Goal: Transaction & Acquisition: Purchase product/service

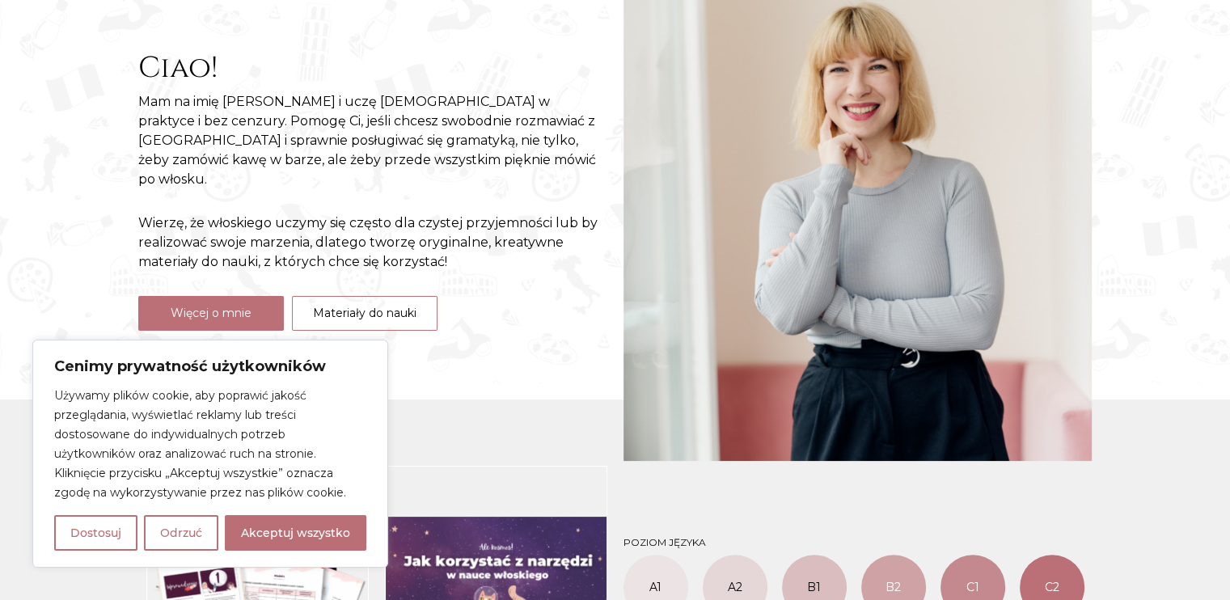
scroll to position [323, 0]
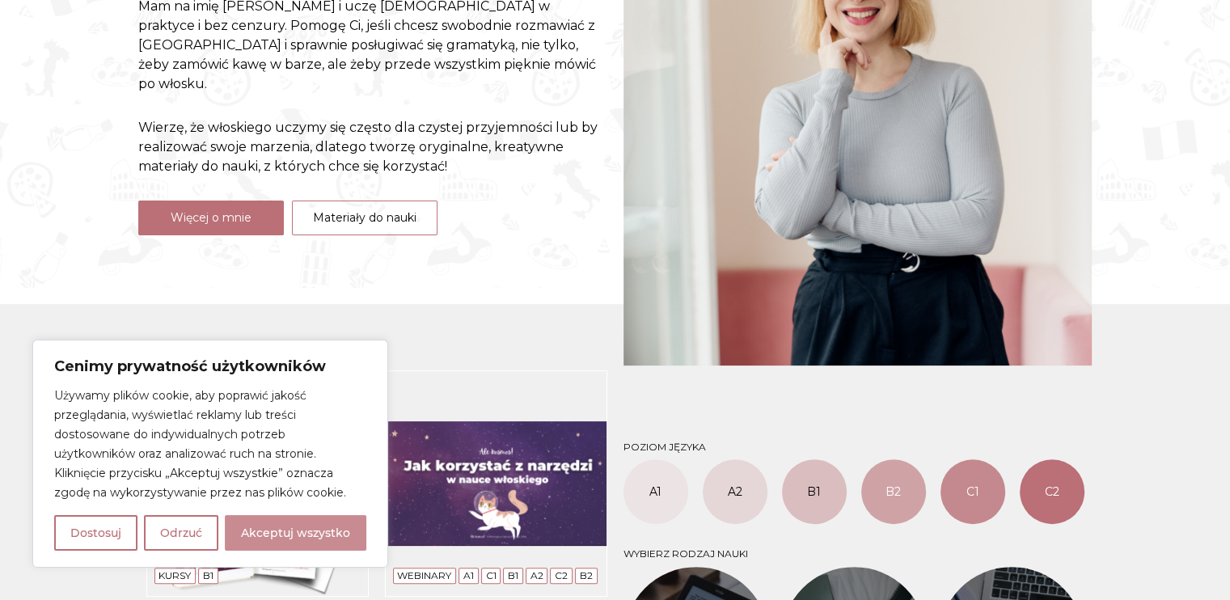
click at [318, 538] on button "Akceptuj wszystko" at bounding box center [295, 533] width 141 height 36
checkbox input "true"
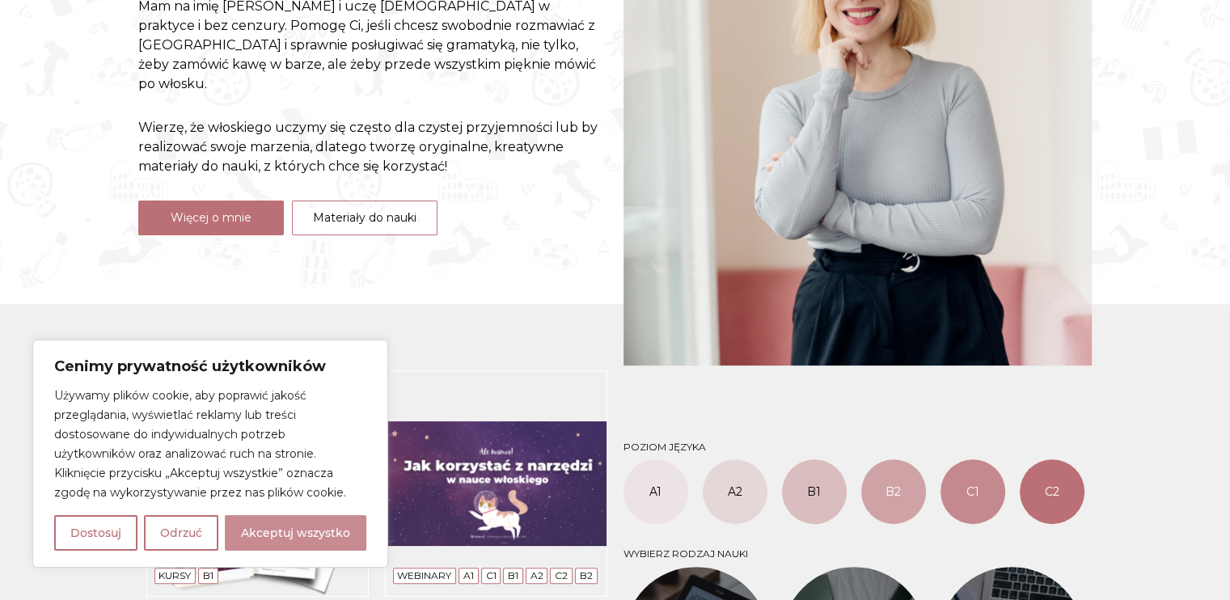
checkbox input "true"
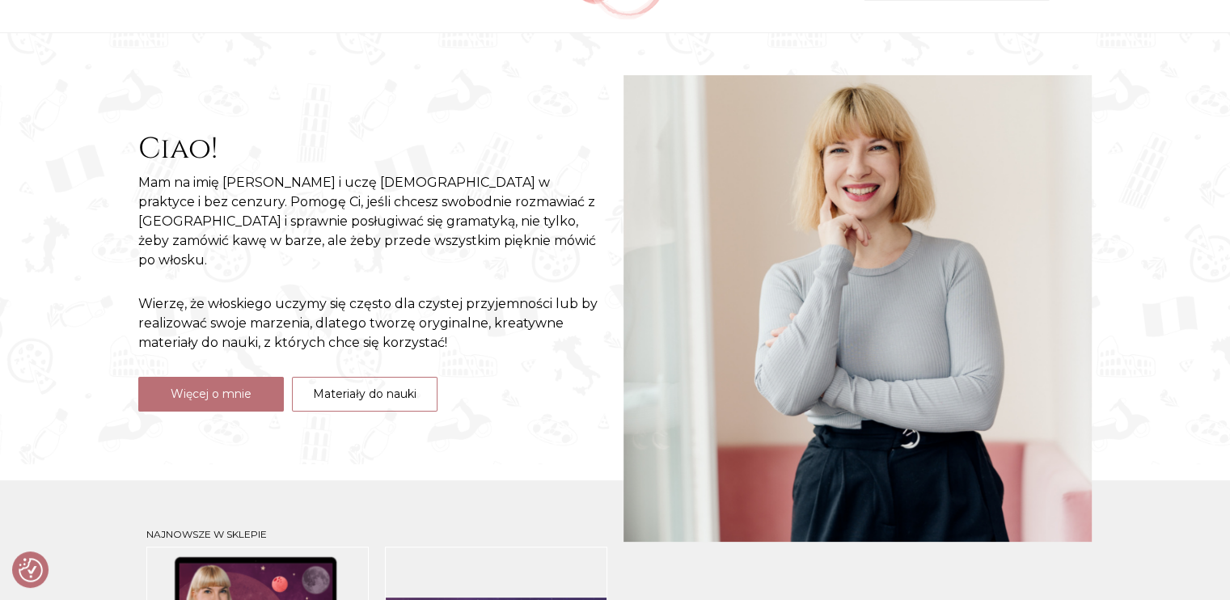
scroll to position [0, 0]
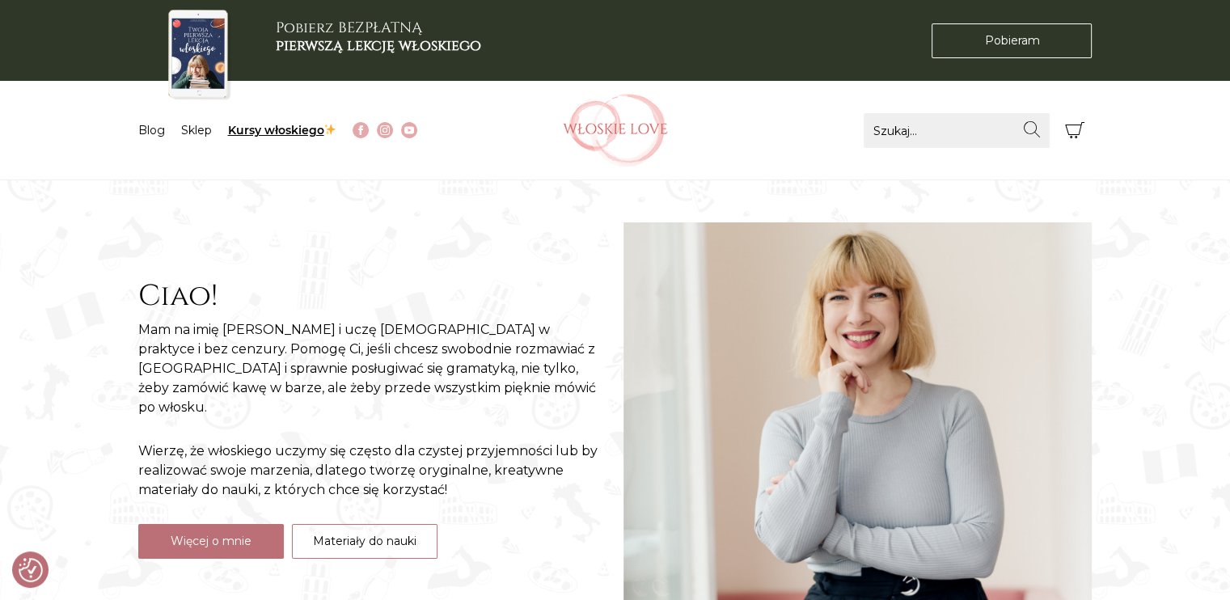
click at [275, 130] on link "Kursy włoskiego" at bounding box center [282, 130] width 109 height 15
click at [196, 123] on link "Sklep" at bounding box center [196, 130] width 31 height 15
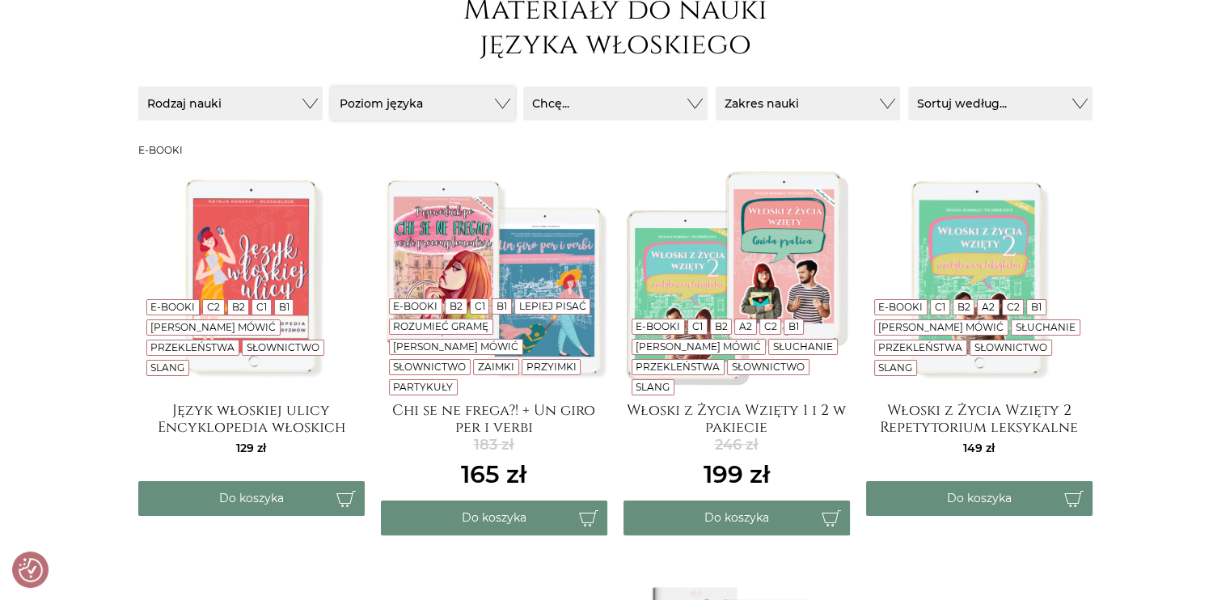
click at [505, 108] on button "Poziom języka" at bounding box center [423, 104] width 184 height 34
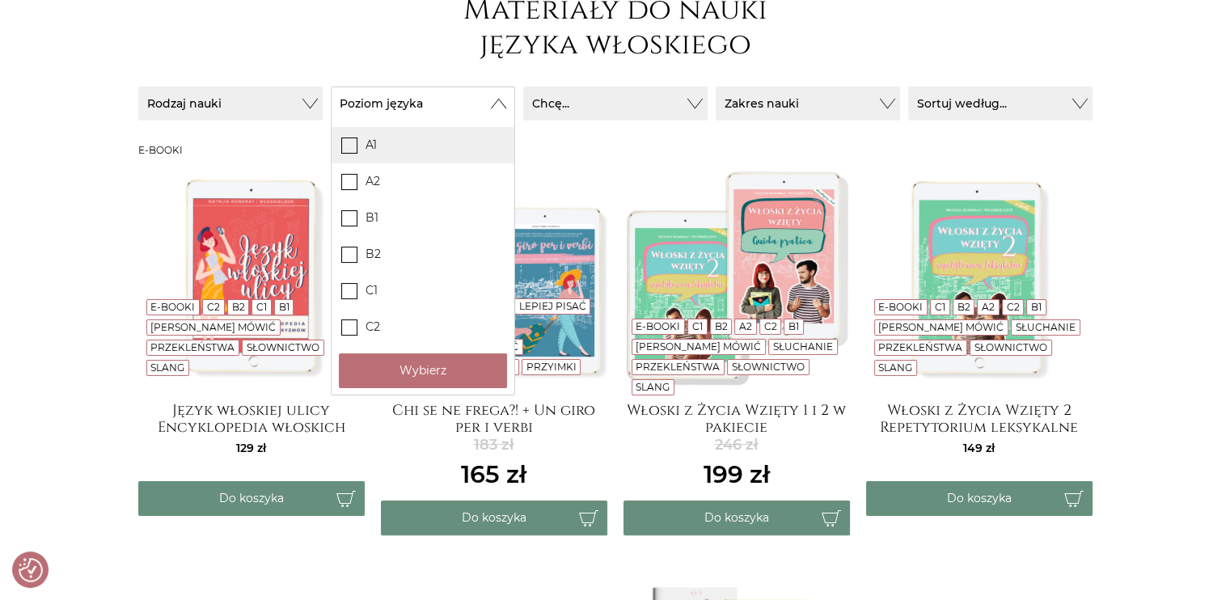
click at [343, 145] on icon at bounding box center [349, 144] width 14 height 14
click at [0, 0] on input "A1" at bounding box center [0, 0] width 0 height 0
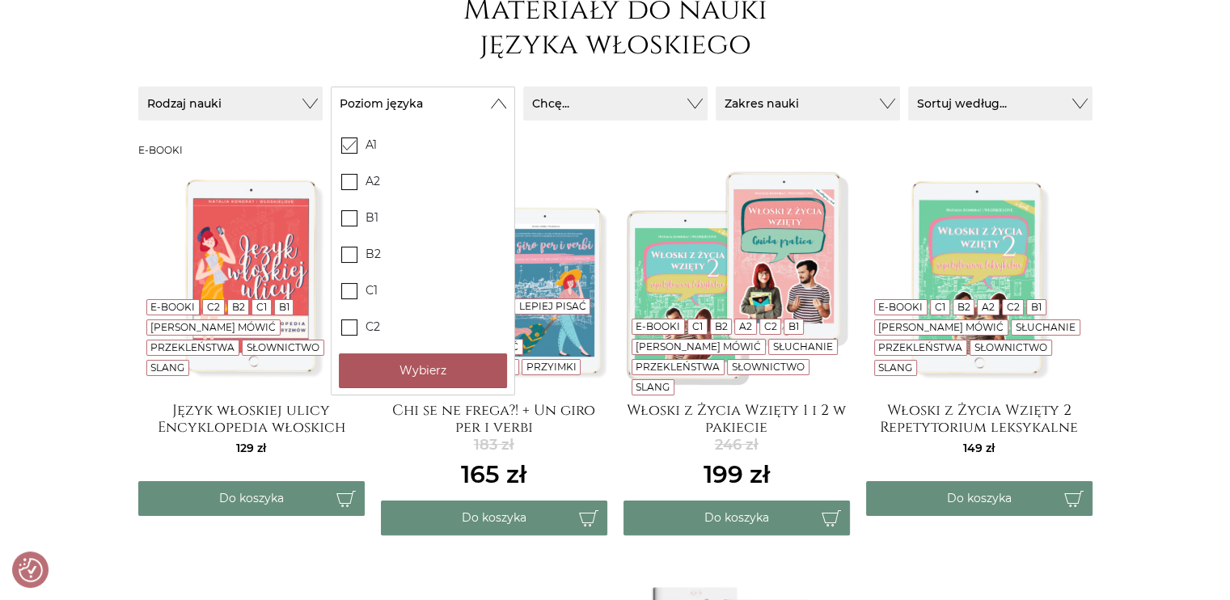
click at [438, 380] on button "Wybierz" at bounding box center [423, 370] width 168 height 35
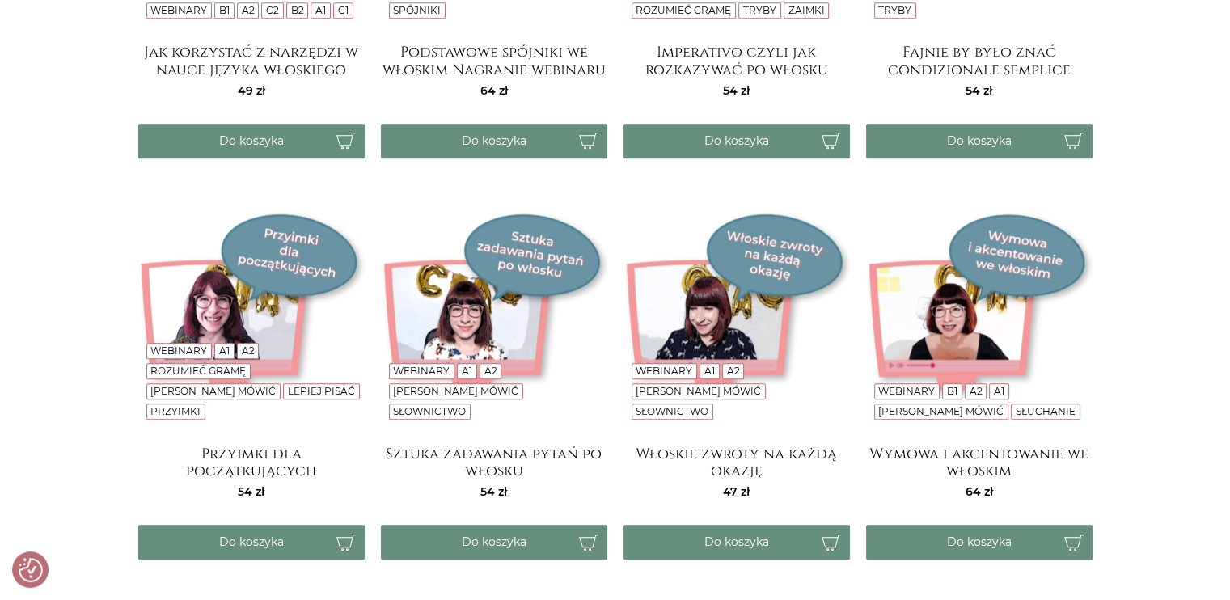
scroll to position [1213, 0]
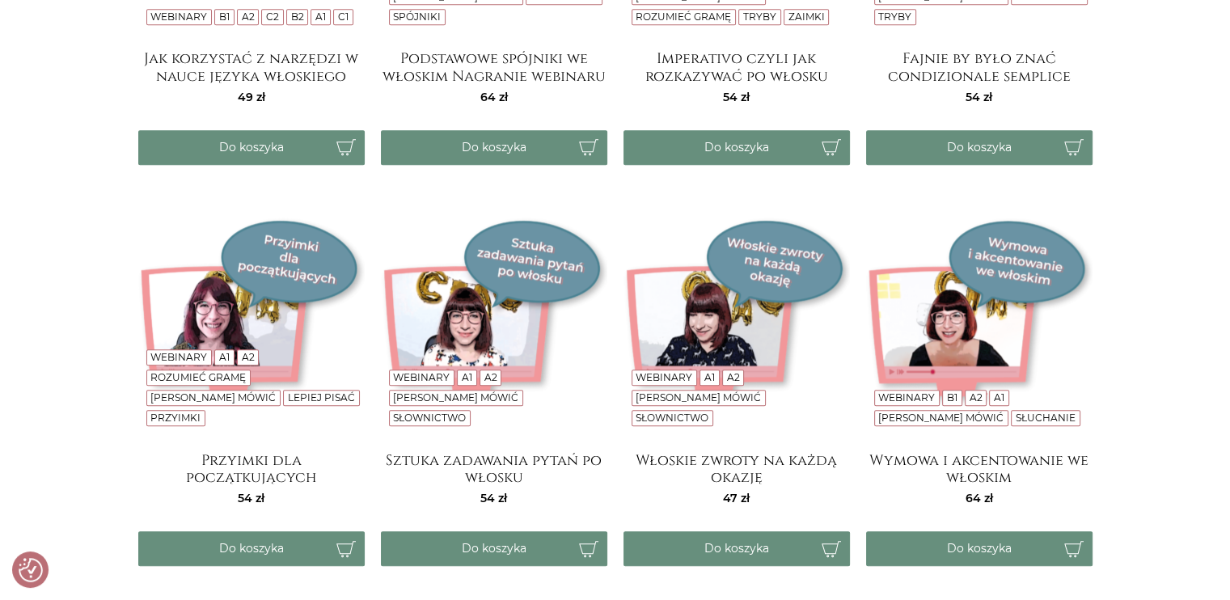
click at [743, 312] on img at bounding box center [736, 326] width 226 height 226
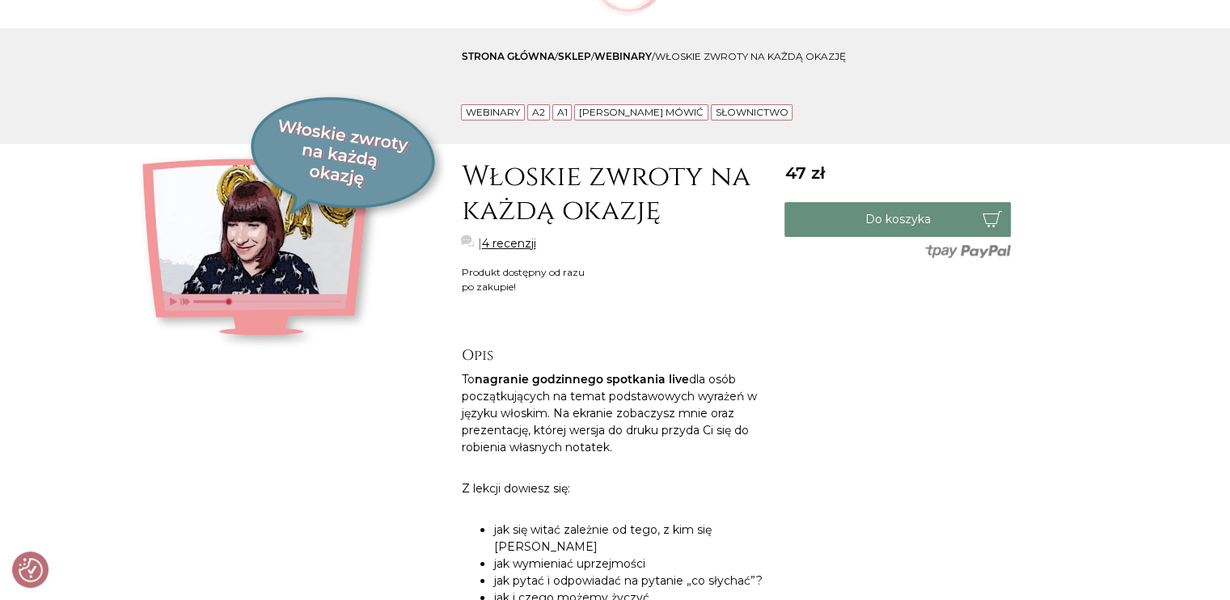
scroll to position [162, 0]
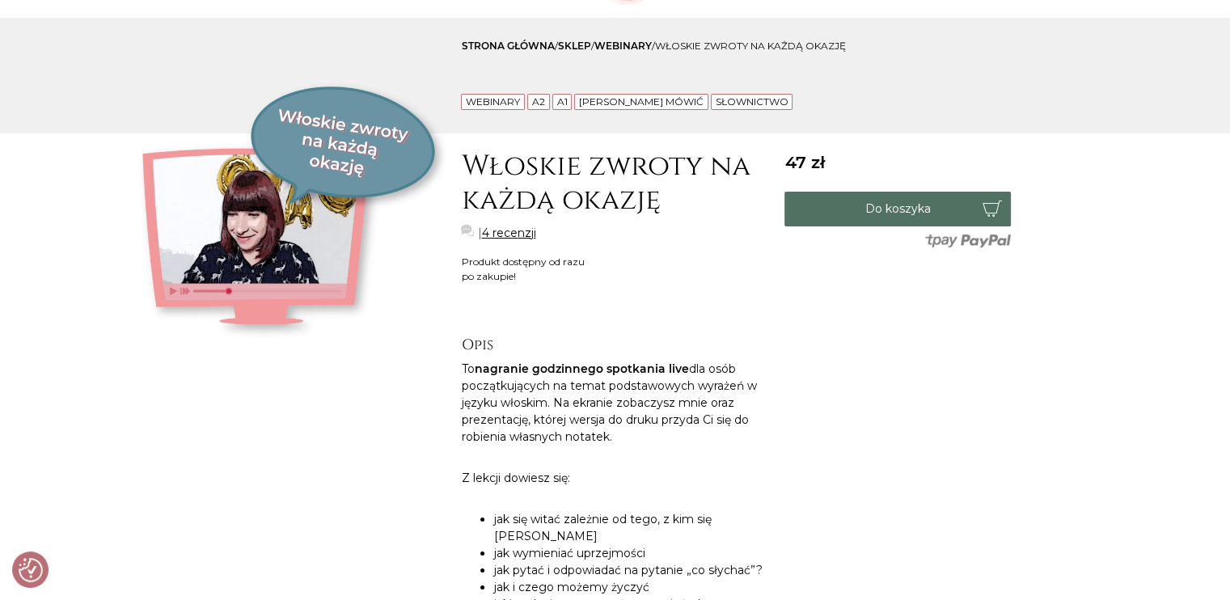
click at [894, 201] on button "Do koszyka" at bounding box center [897, 209] width 226 height 35
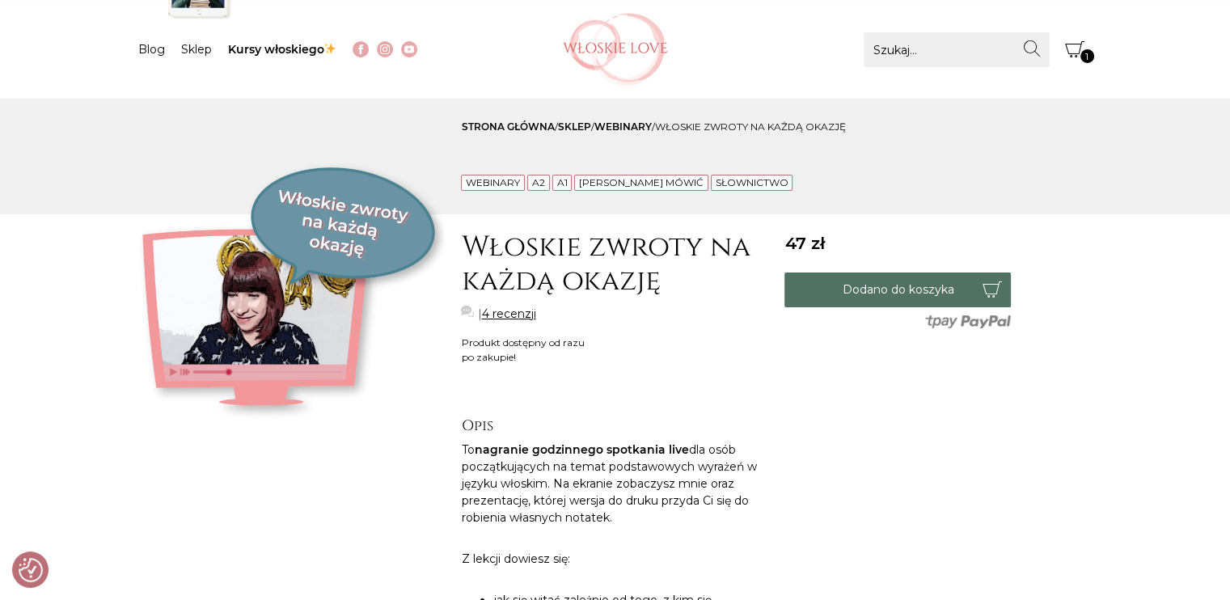
scroll to position [81, 0]
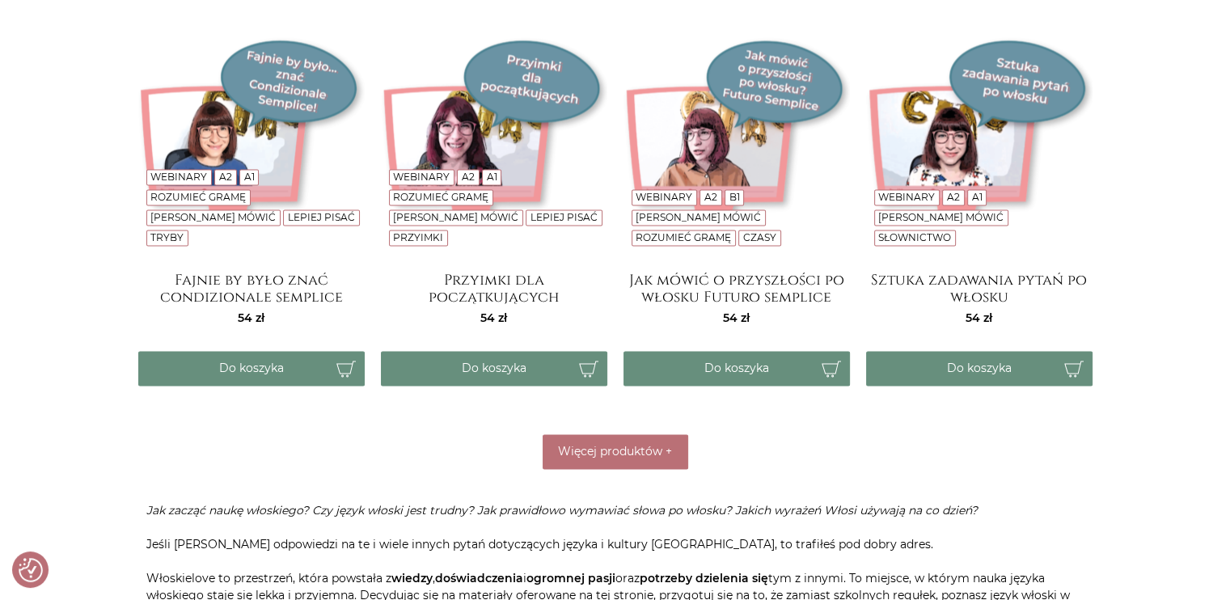
scroll to position [2729, 0]
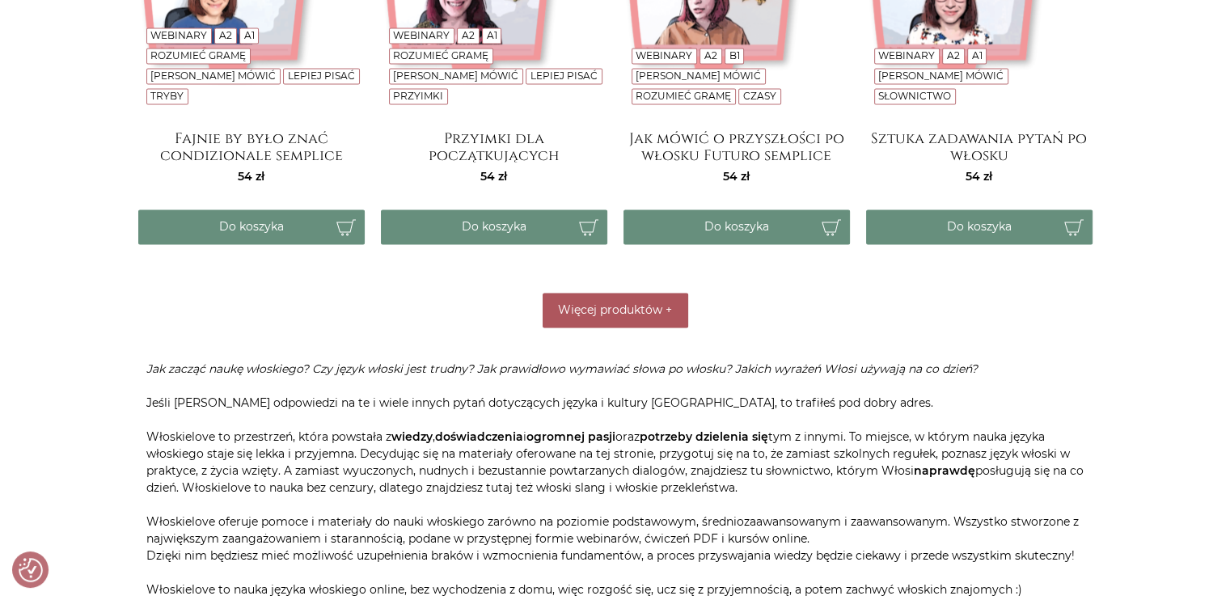
click at [659, 306] on span "Więcej produktów" at bounding box center [610, 309] width 104 height 15
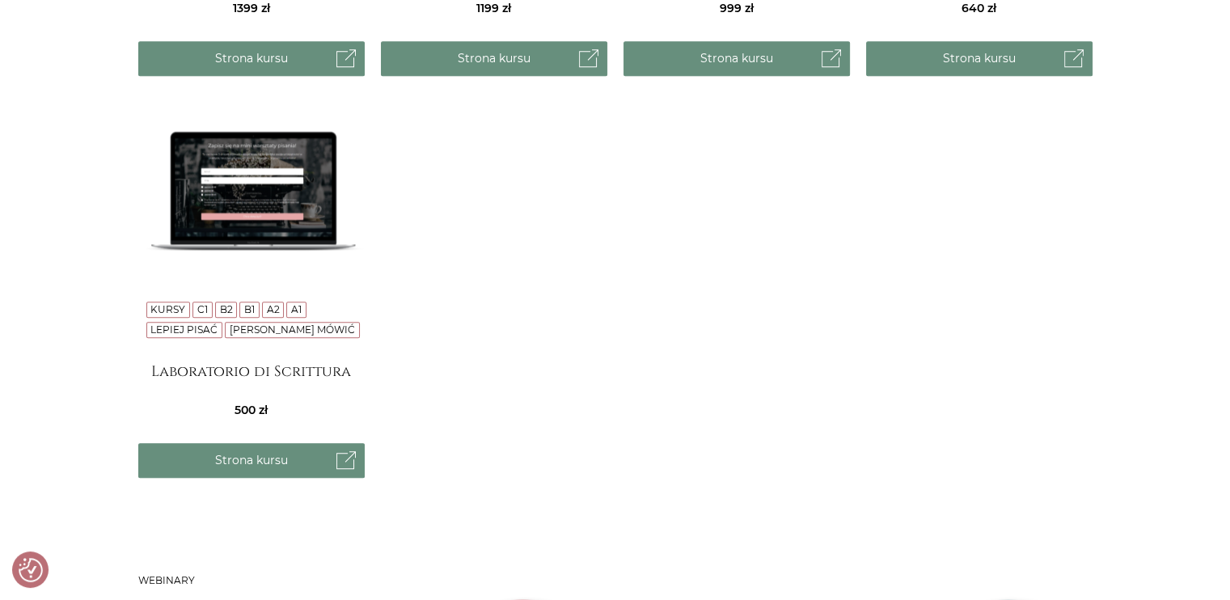
scroll to position [1597, 0]
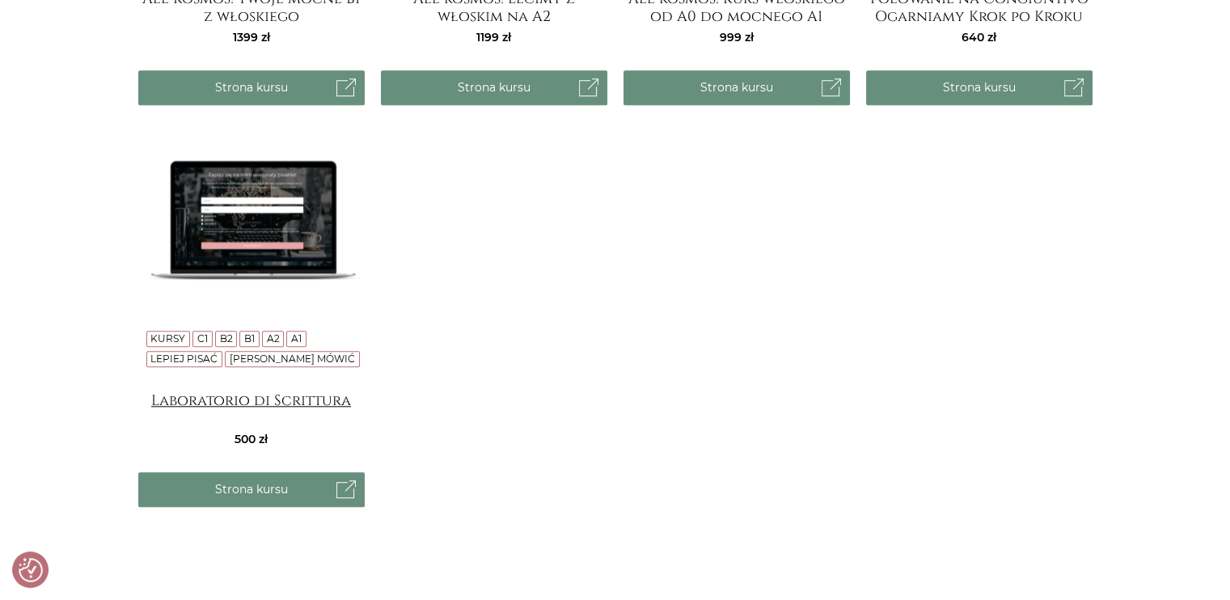
click at [254, 396] on h4 "Laboratorio di Scrittura" at bounding box center [251, 408] width 226 height 32
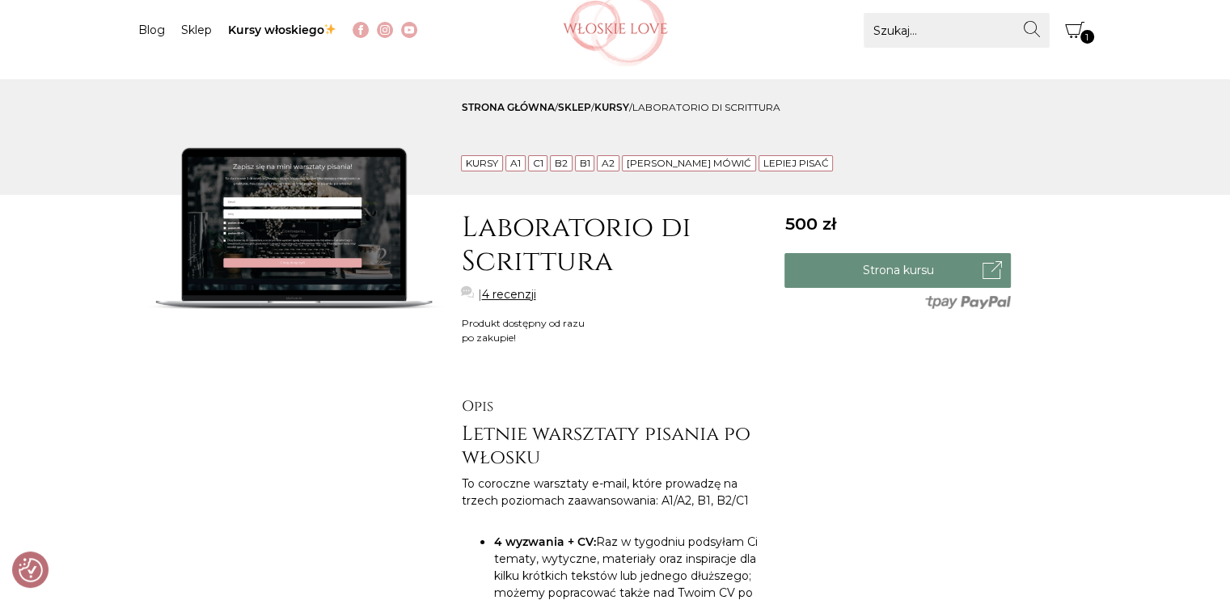
scroll to position [162, 0]
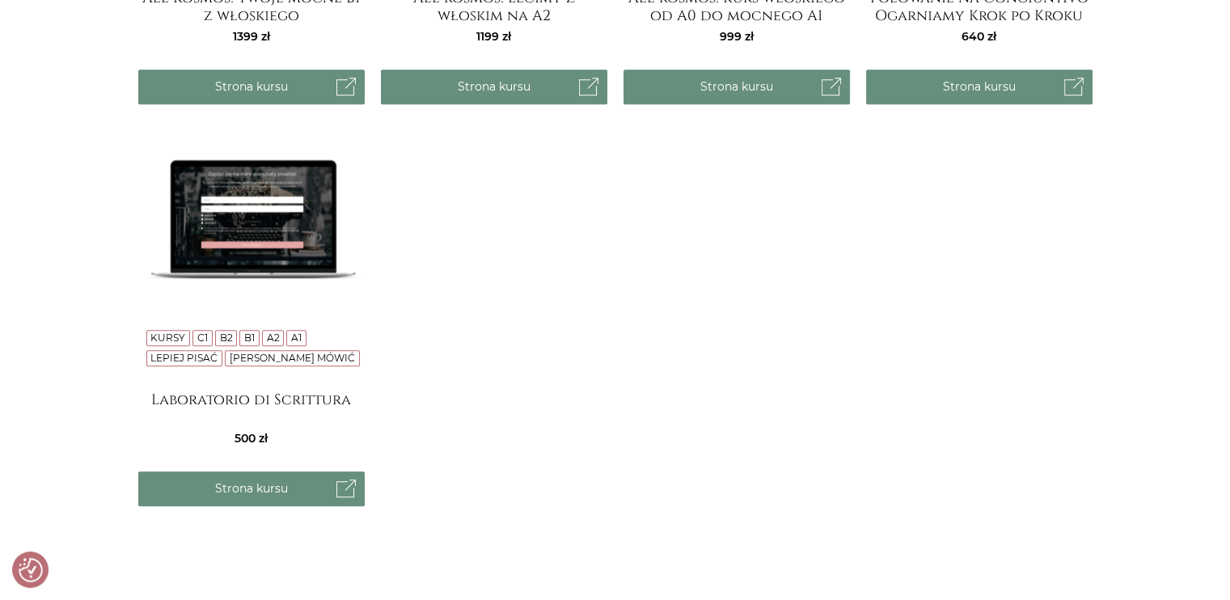
scroll to position [1193, 0]
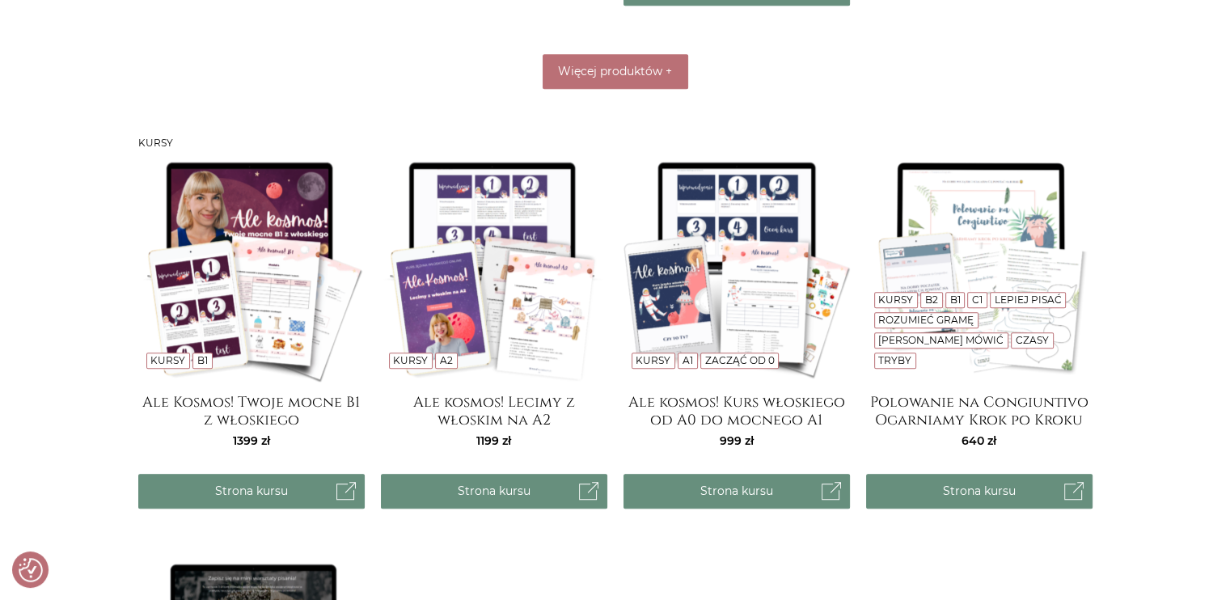
click at [717, 284] on img at bounding box center [736, 268] width 226 height 226
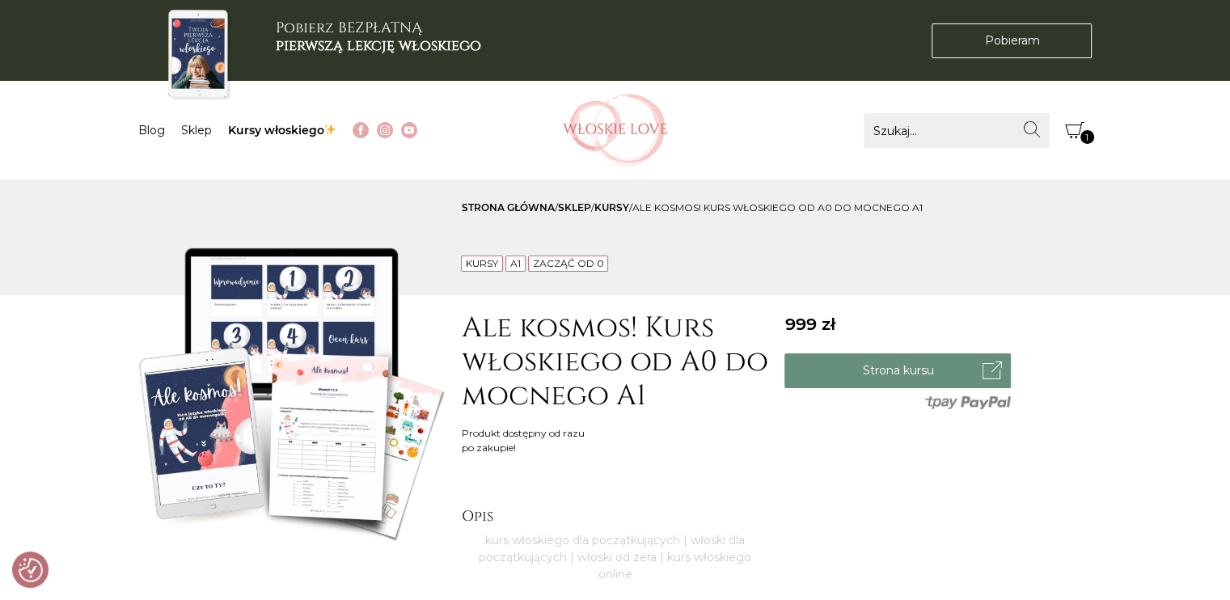
click at [1080, 133] on icon "Koszyk" at bounding box center [1074, 129] width 19 height 19
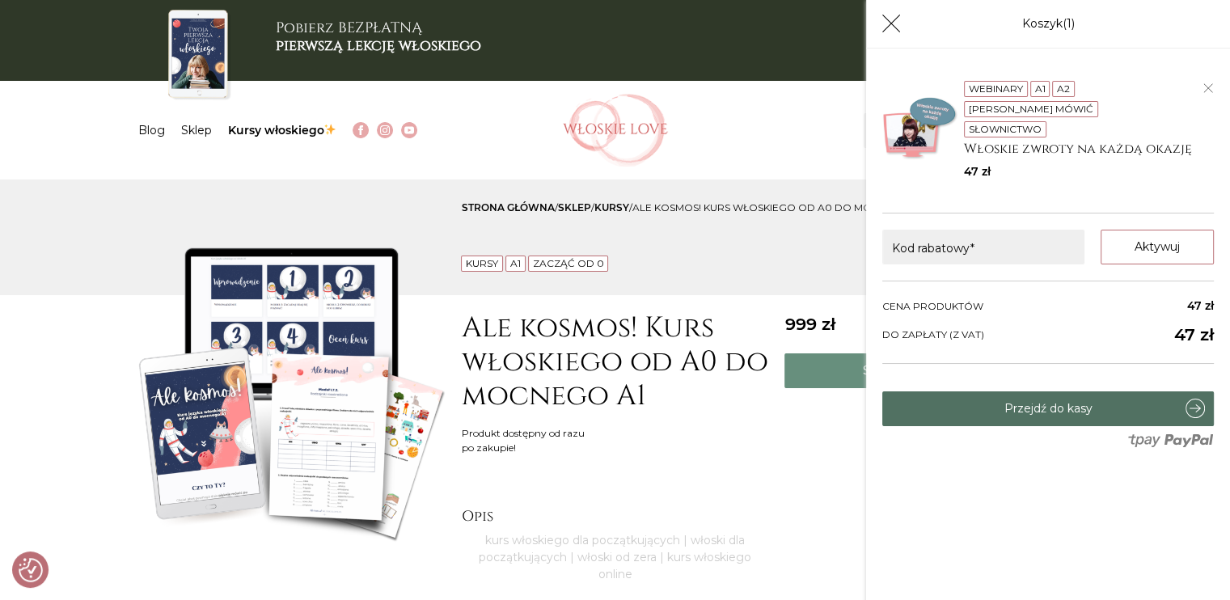
click at [1080, 420] on link "Przejdź do kasy" at bounding box center [1047, 408] width 331 height 35
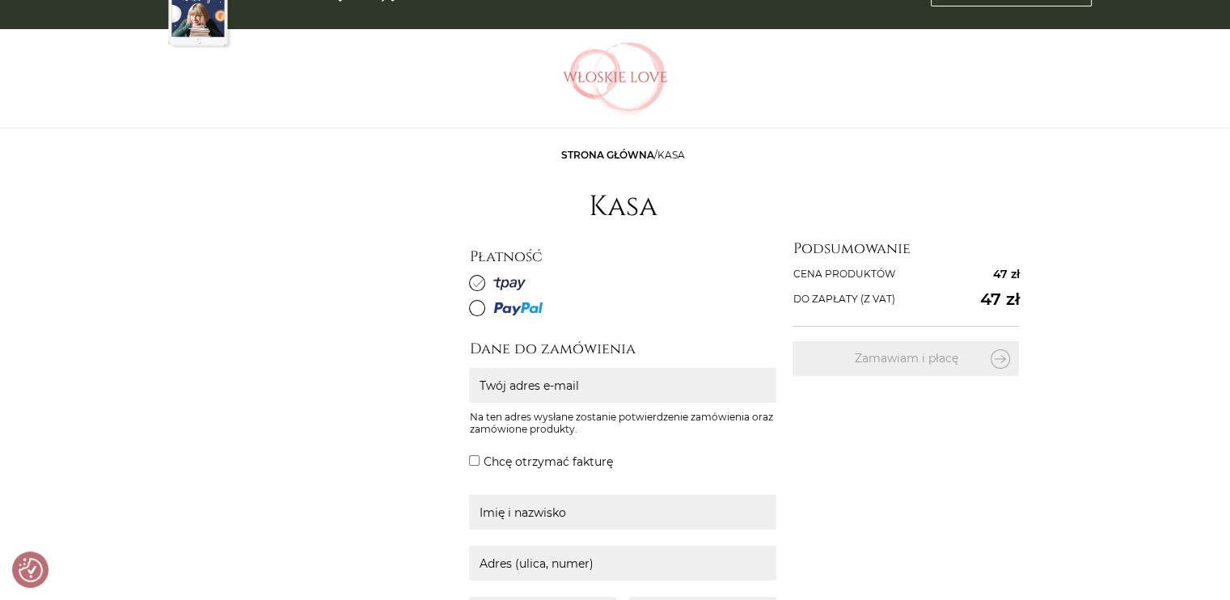
scroll to position [197, 0]
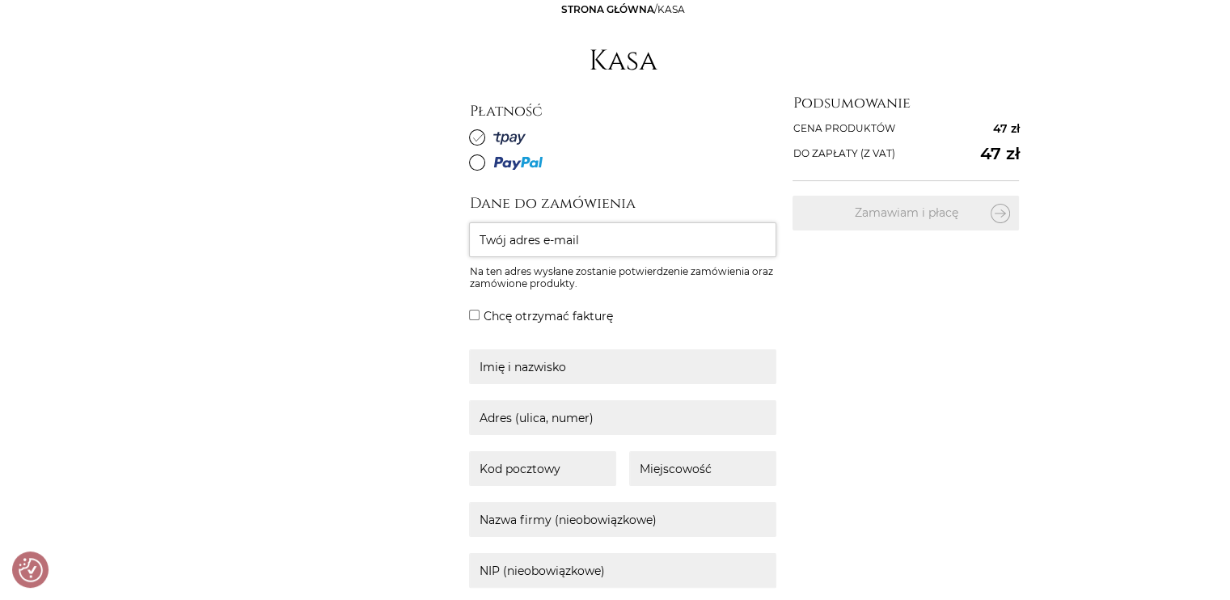
click at [530, 230] on input "Twój adres e-mail" at bounding box center [622, 239] width 307 height 35
type input "[EMAIL_ADDRESS][DOMAIN_NAME]"
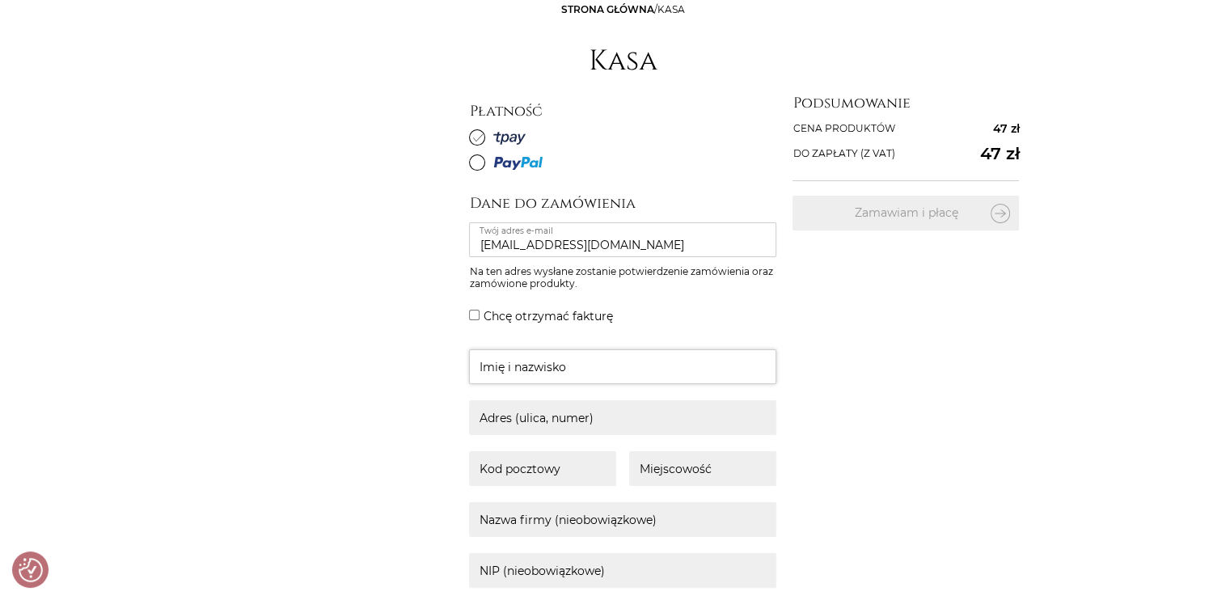
type input "[PERSON_NAME]"
type input "Ogrodowa, 30"
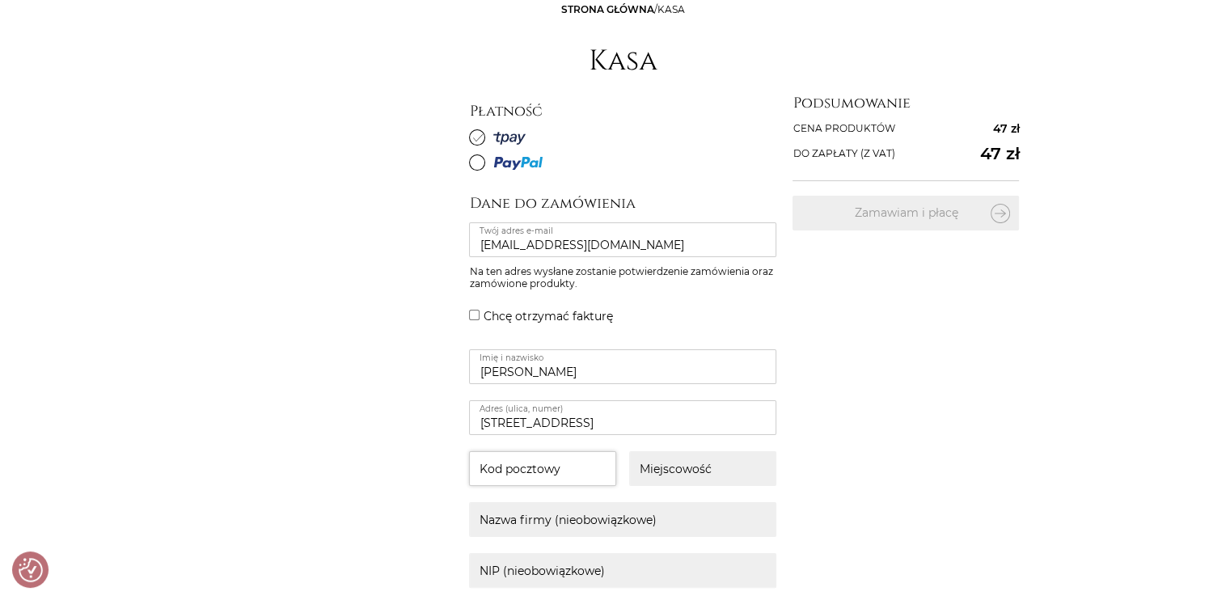
type input "05-555"
type input "Tarczyn"
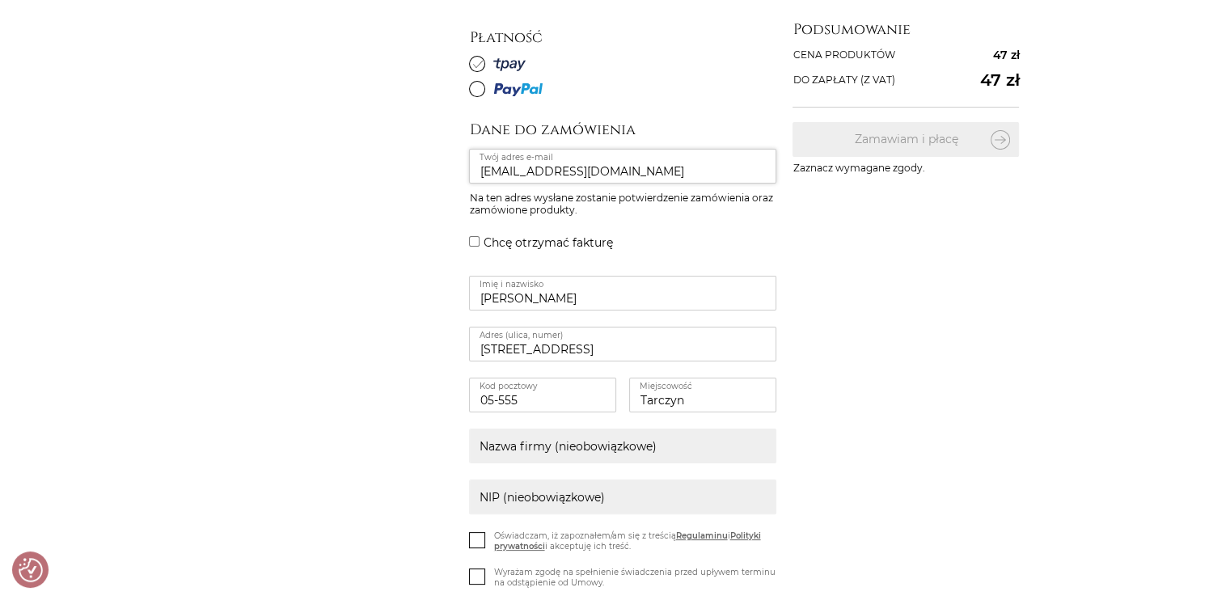
scroll to position [359, 0]
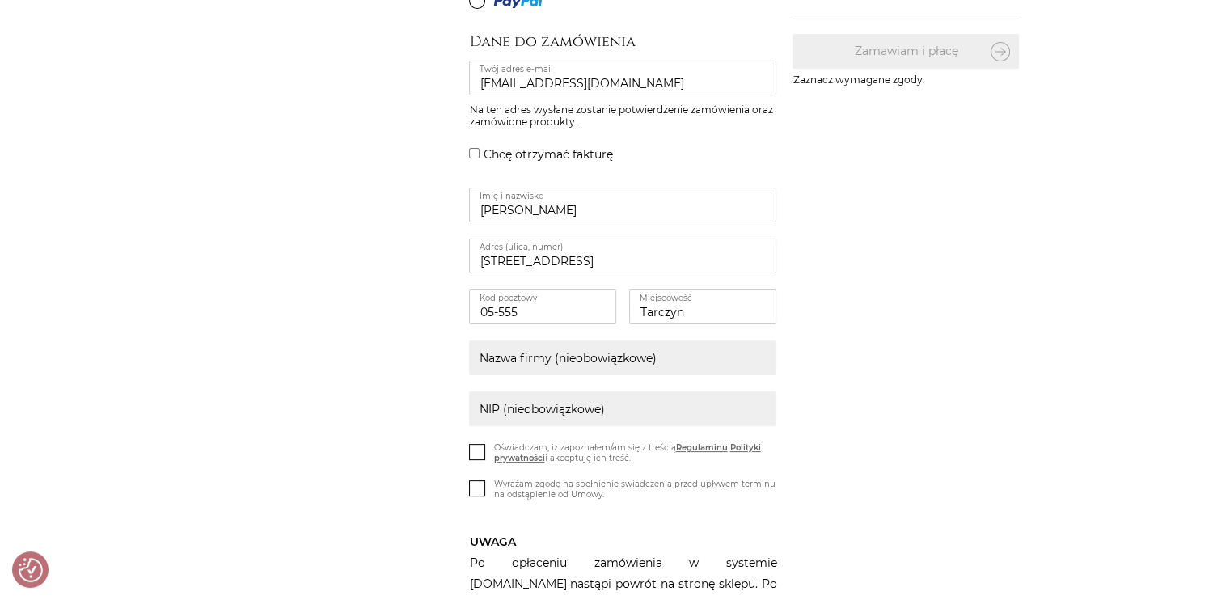
click at [482, 454] on icon at bounding box center [478, 451] width 14 height 14
click at [0, 0] on input "Oświadczam, iż zapoznałem/am się z treścią Regulaminu i Polityki prywatności i …" at bounding box center [0, 0] width 0 height 0
click at [479, 486] on icon at bounding box center [478, 487] width 14 height 14
click at [0, 0] on input "Wyrażam zgodę na spełnienie świadczenia przed upływem terminu na odstąpienie od…" at bounding box center [0, 0] width 0 height 0
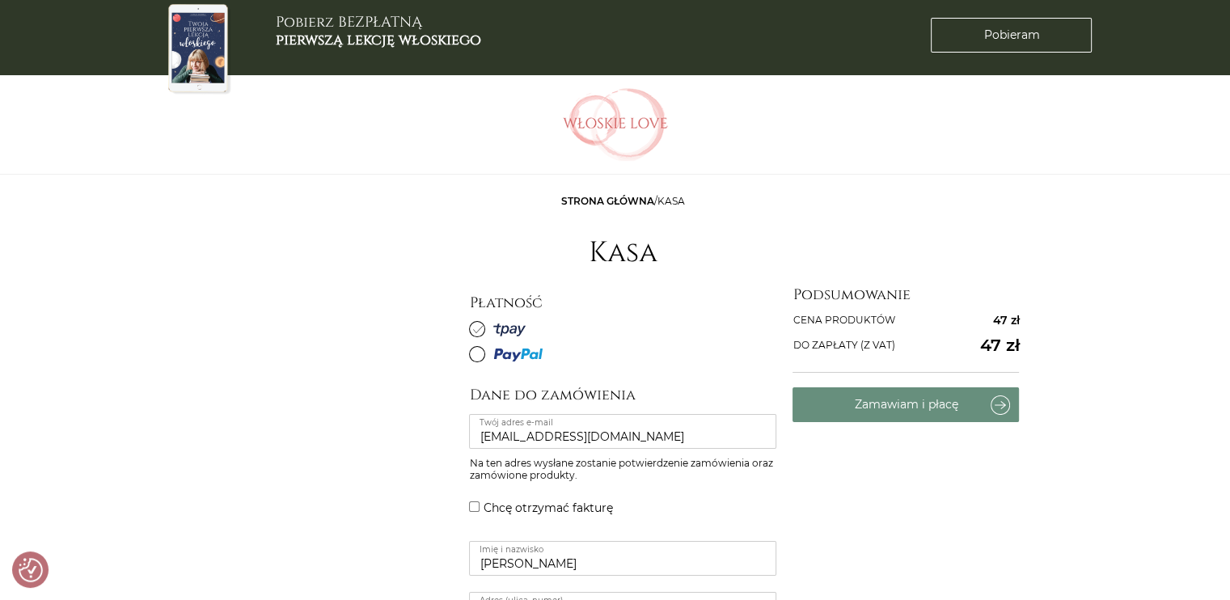
scroll to position [0, 0]
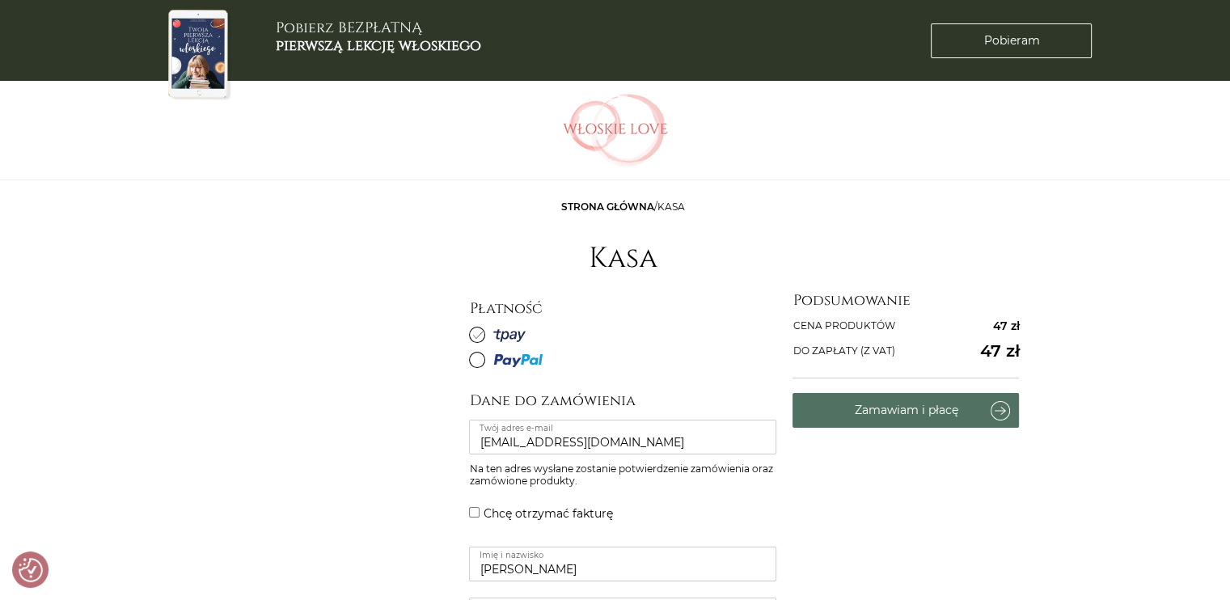
click at [923, 403] on button "Zamawiam i płacę" at bounding box center [905, 410] width 226 height 35
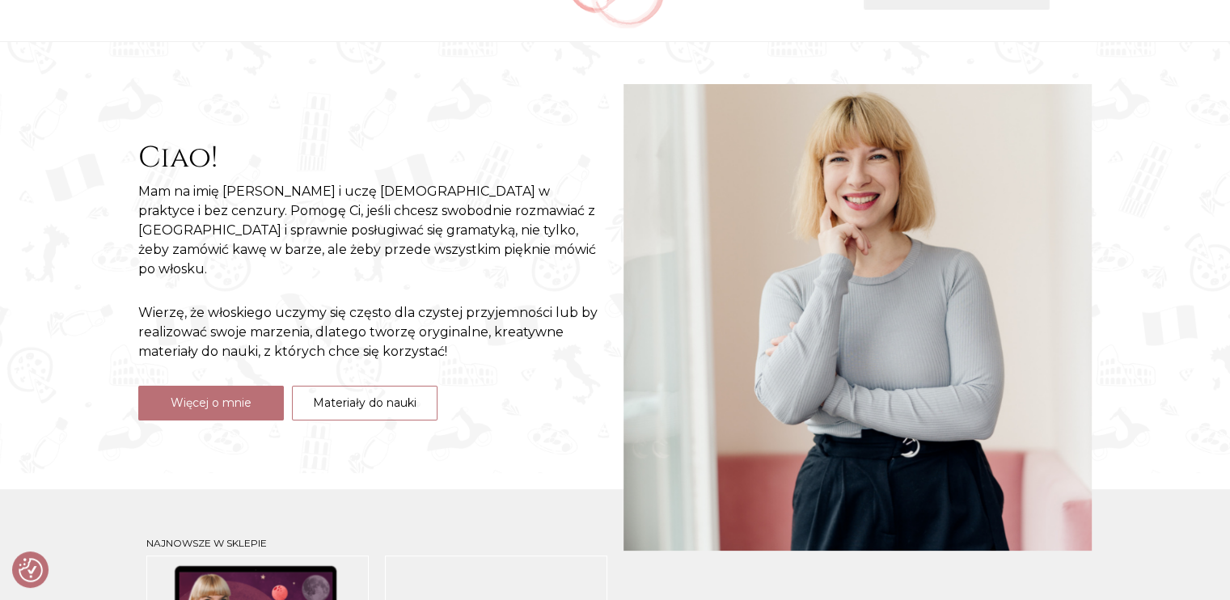
scroll to position [162, 0]
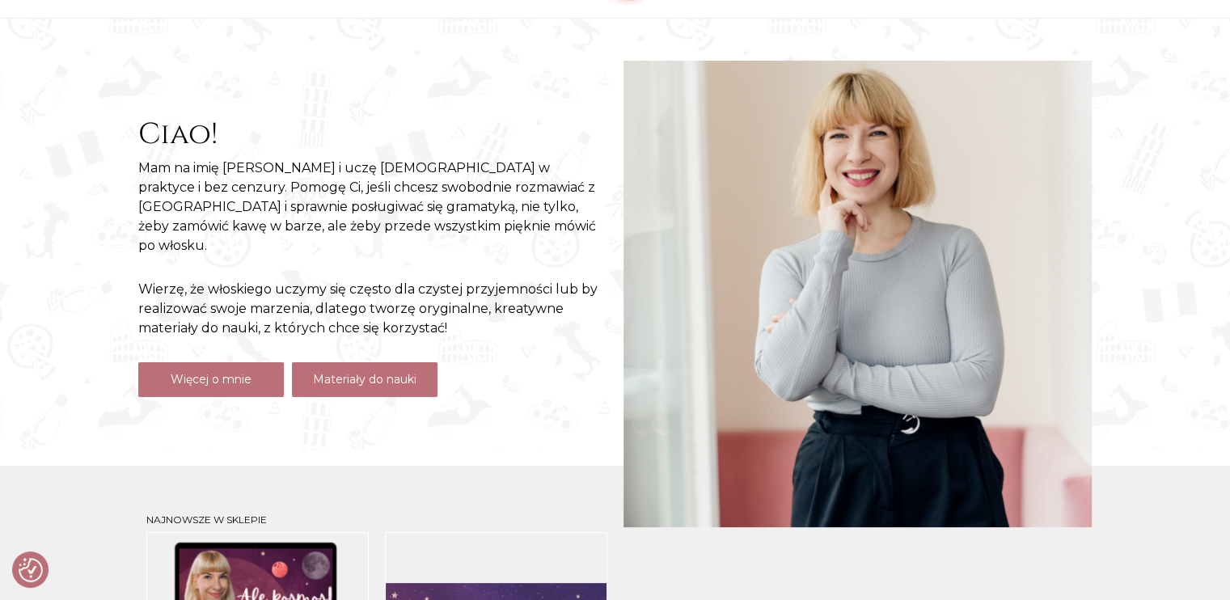
click at [382, 369] on link "Materiały do nauki" at bounding box center [365, 379] width 146 height 35
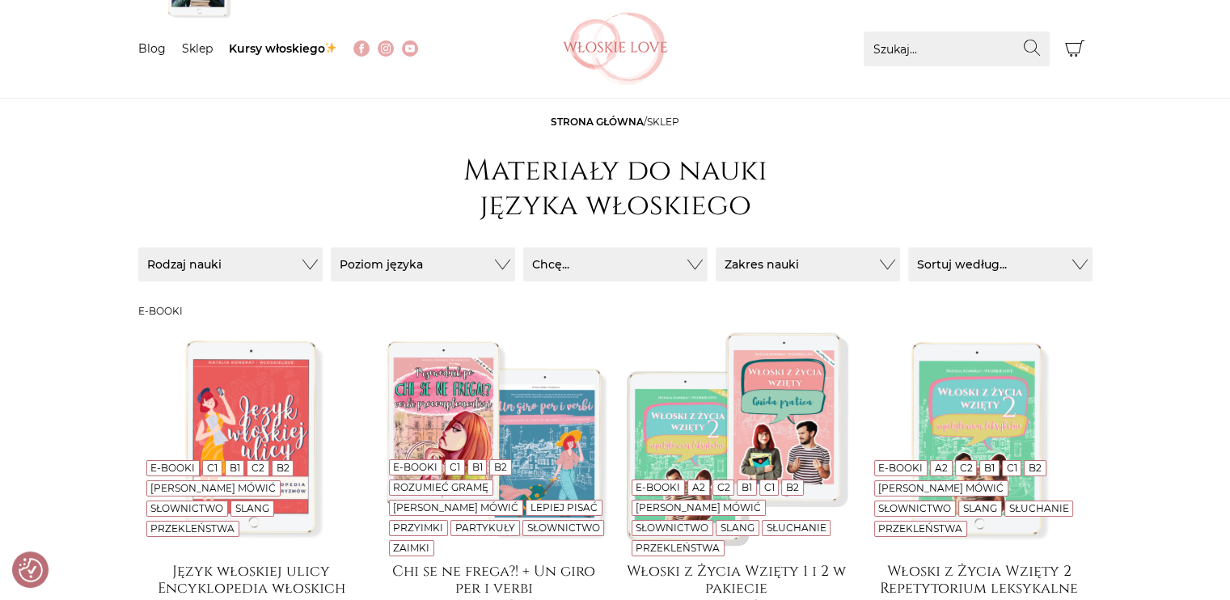
scroll to position [81, 0]
click at [500, 271] on button "Poziom języka" at bounding box center [423, 265] width 184 height 34
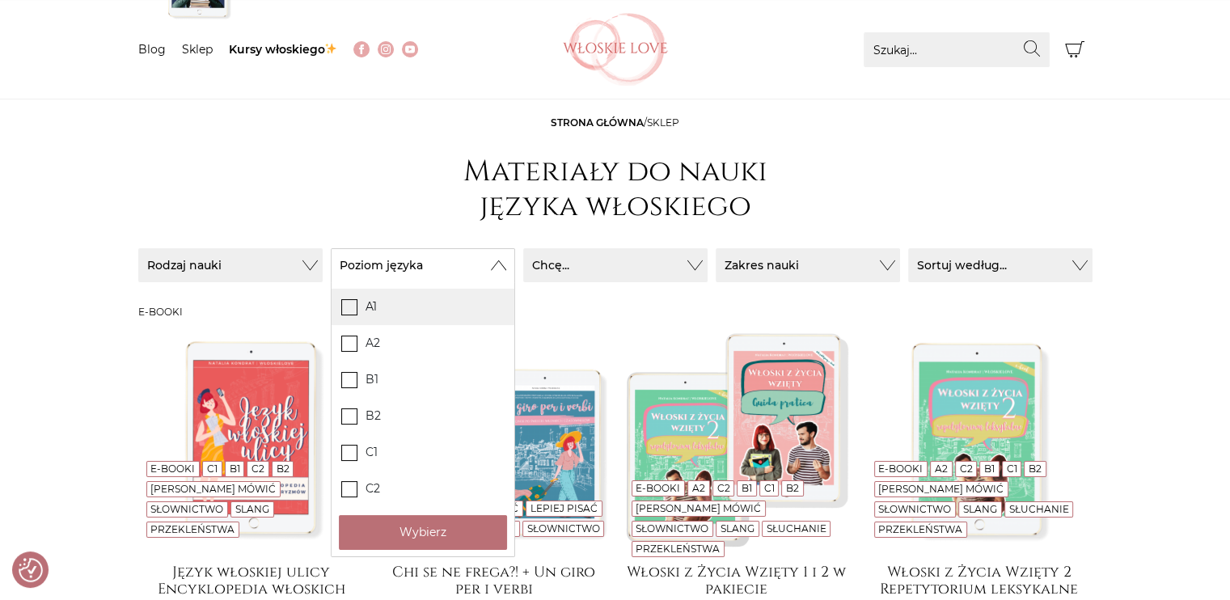
click at [346, 304] on icon at bounding box center [349, 306] width 14 height 14
click at [0, 0] on input "A1" at bounding box center [0, 0] width 0 height 0
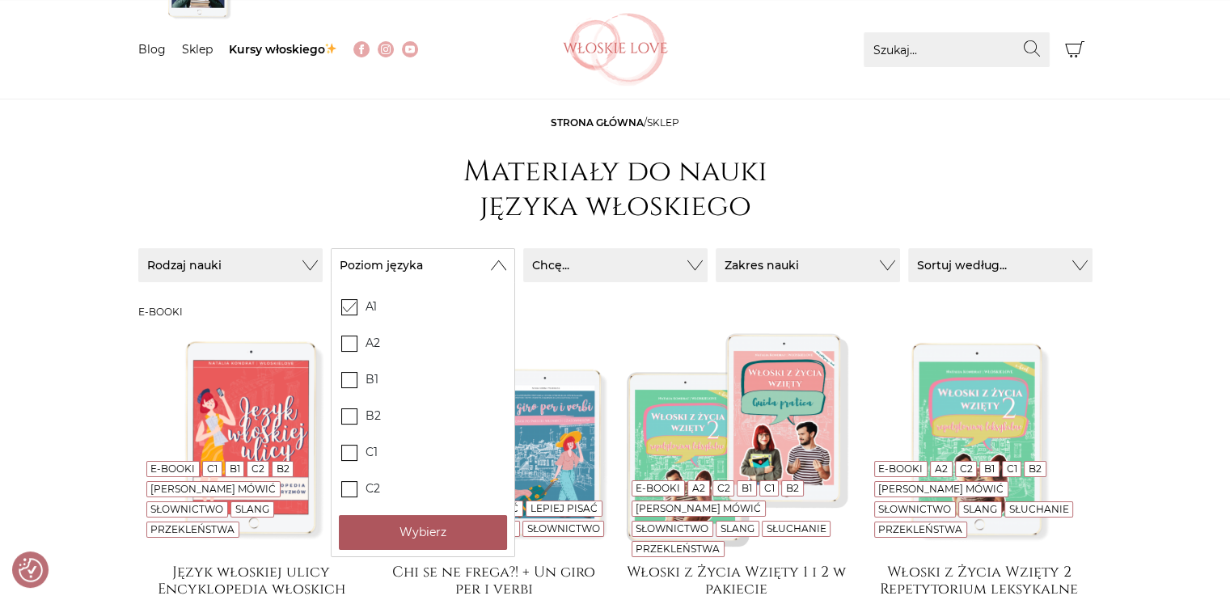
click at [407, 536] on button "Wybierz" at bounding box center [423, 532] width 168 height 35
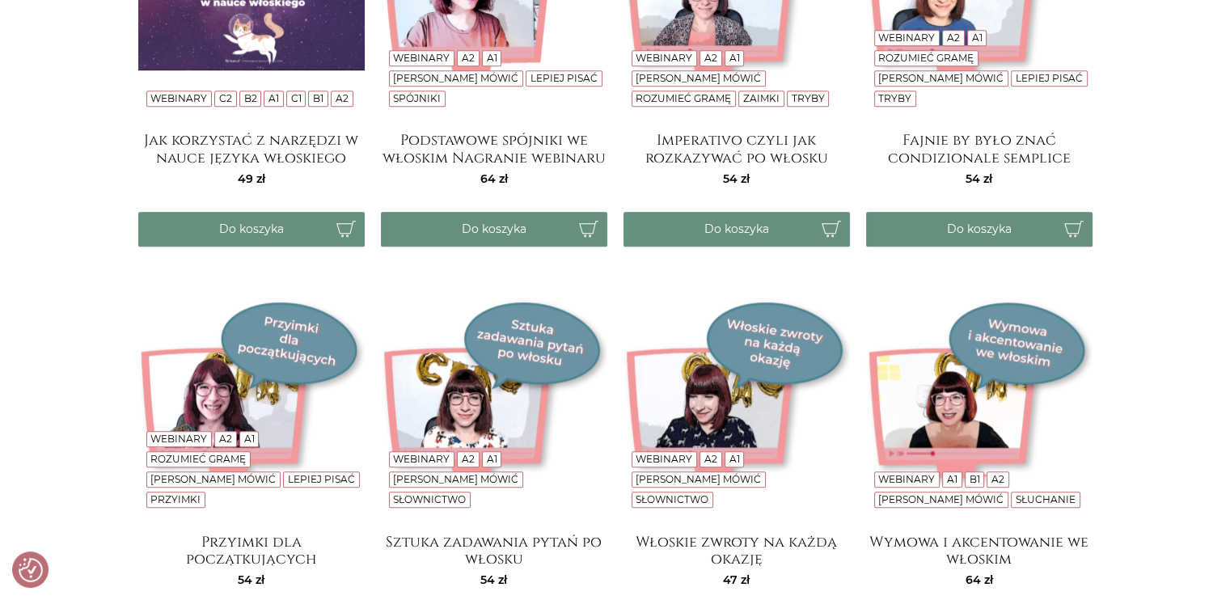
scroll to position [1132, 0]
click at [783, 396] on img at bounding box center [736, 407] width 226 height 226
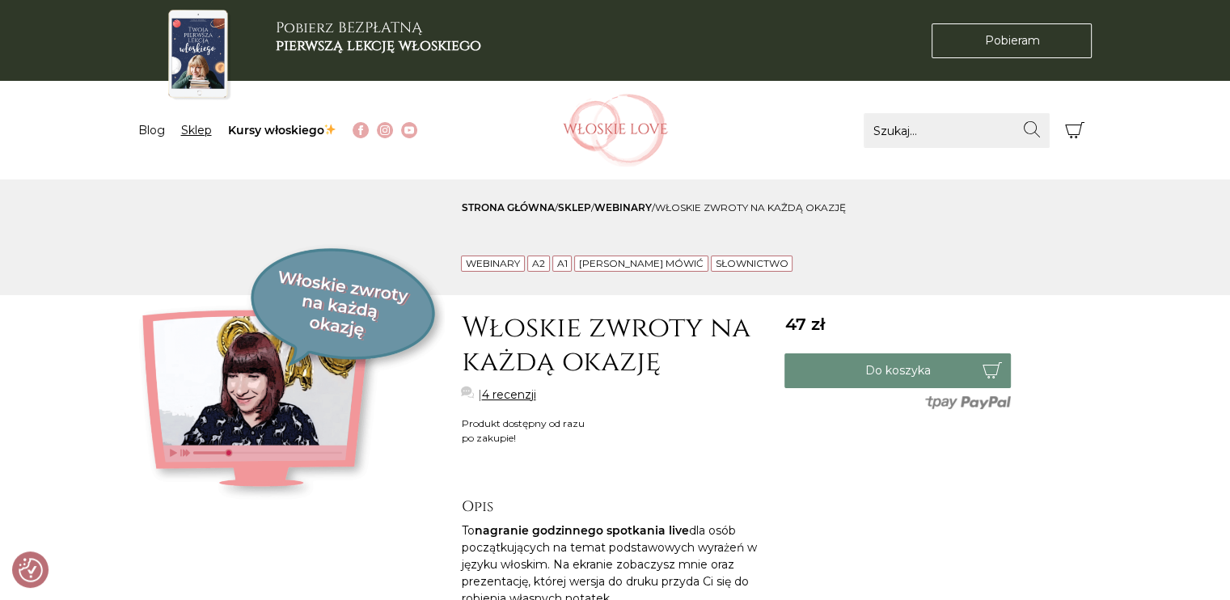
click at [201, 127] on link "Sklep" at bounding box center [196, 130] width 31 height 15
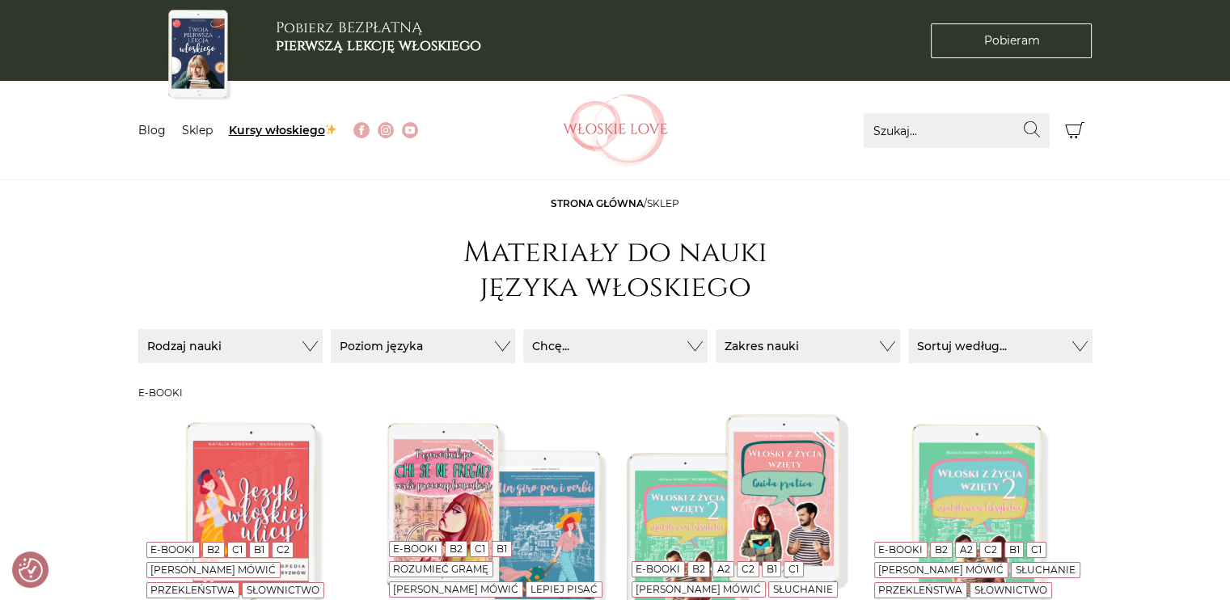
click at [268, 130] on link "Kursy włoskiego" at bounding box center [283, 130] width 109 height 15
click at [150, 131] on link "Blog" at bounding box center [151, 130] width 27 height 15
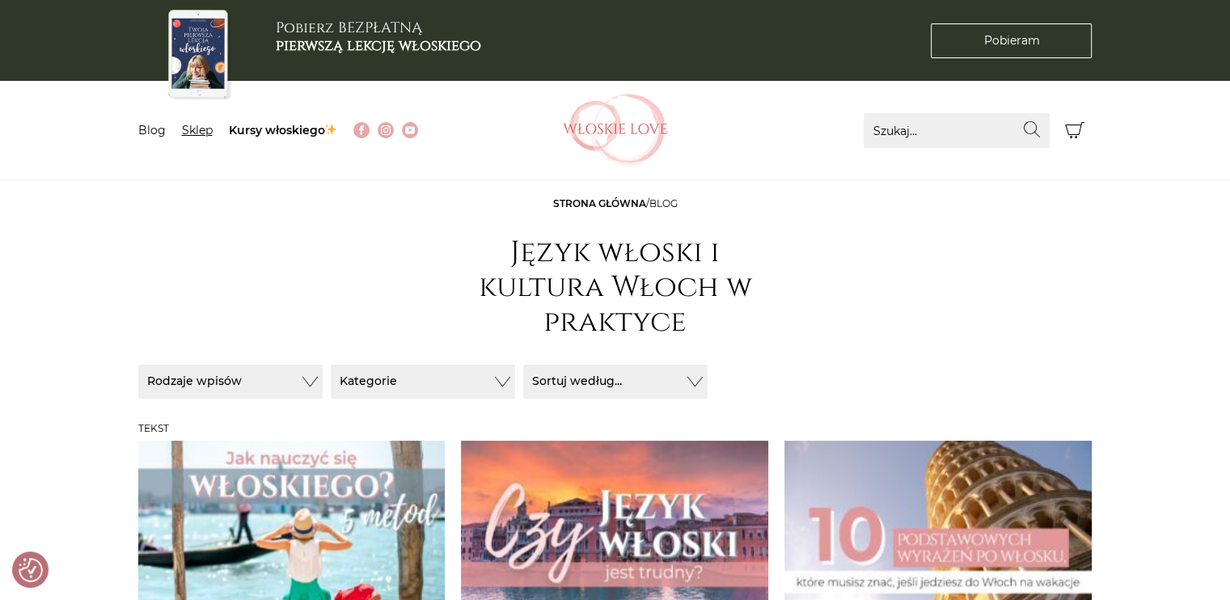
click at [188, 133] on link "Sklep" at bounding box center [197, 130] width 31 height 15
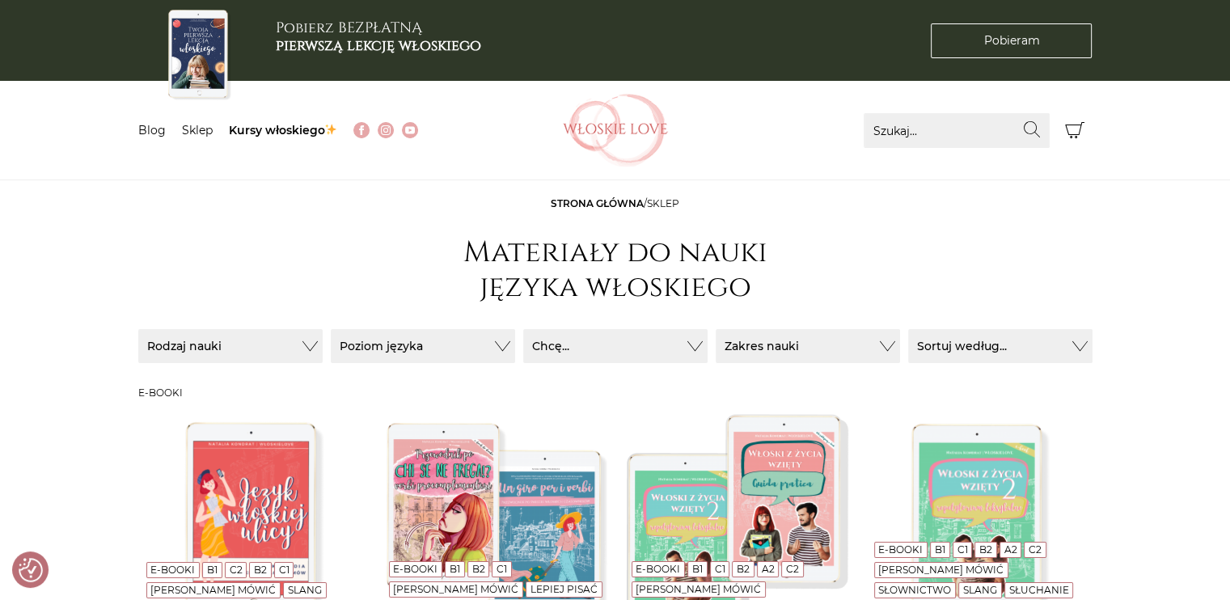
click at [1072, 129] on icon "Koszyk" at bounding box center [1074, 129] width 19 height 19
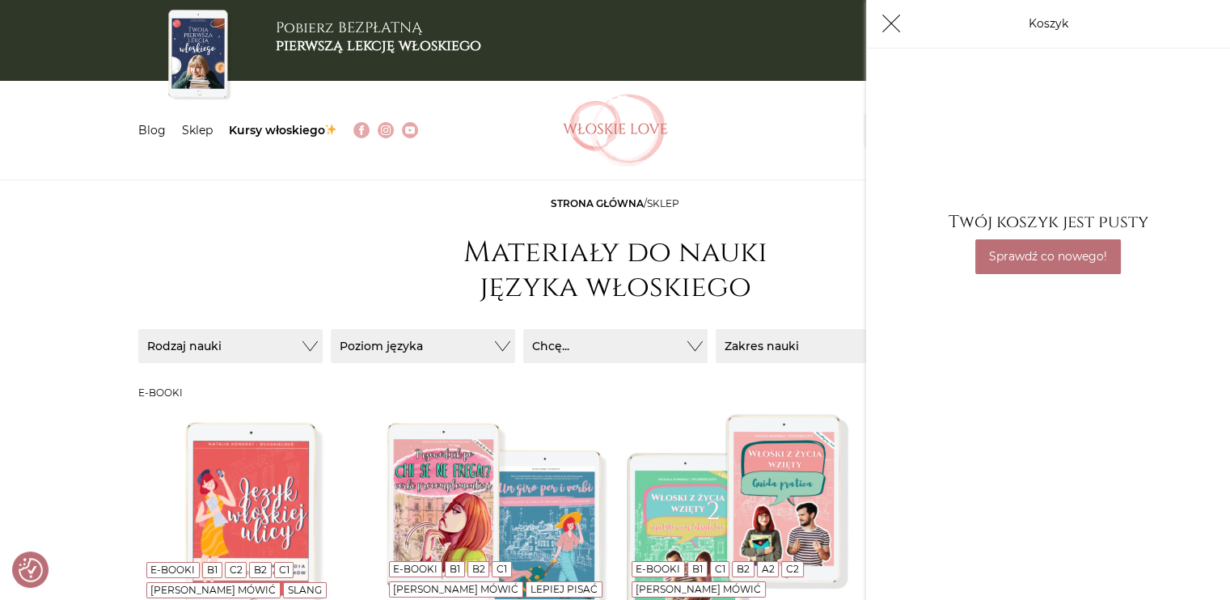
click at [899, 36] on button "Koszyk" at bounding box center [891, 23] width 35 height 35
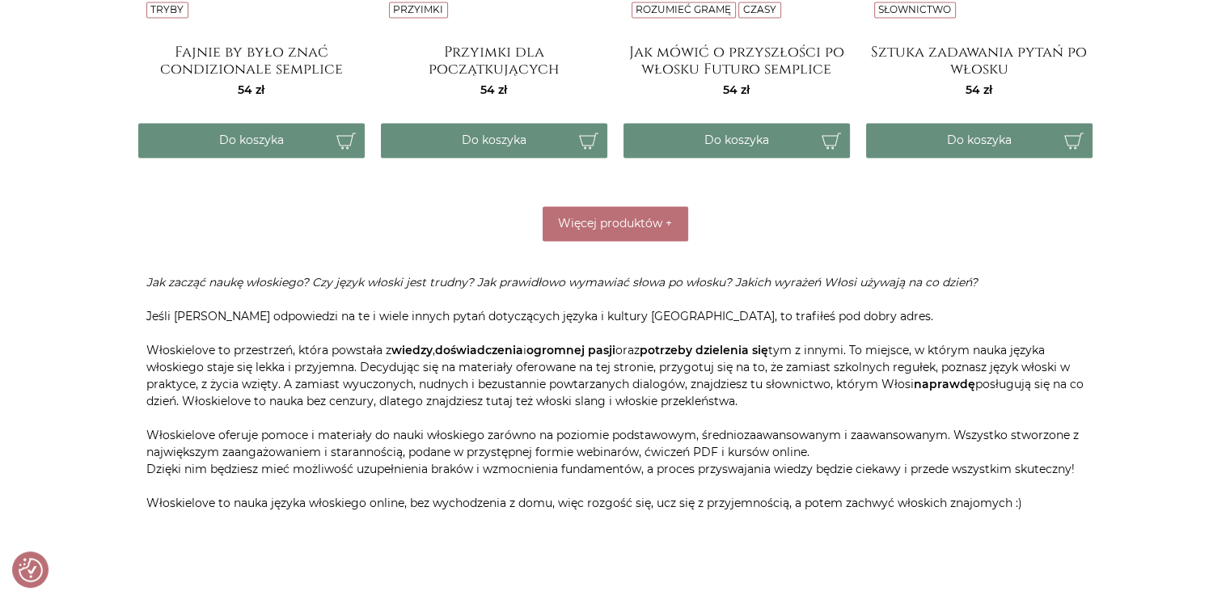
scroll to position [2621, 0]
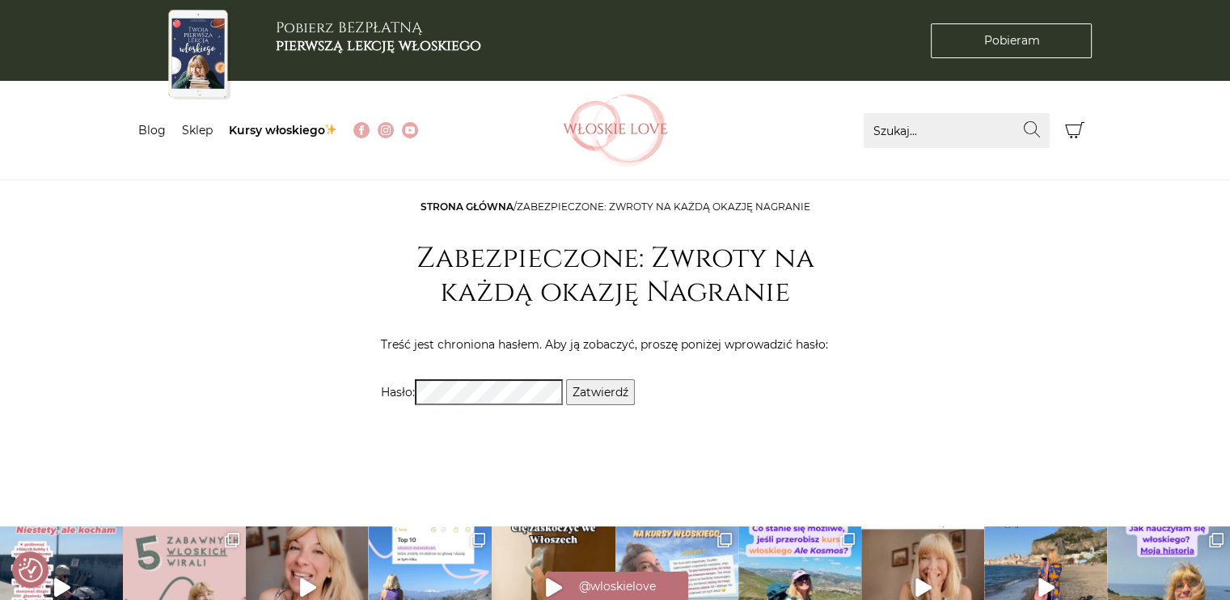
click at [608, 391] on input "Zatwierdź" at bounding box center [600, 392] width 69 height 26
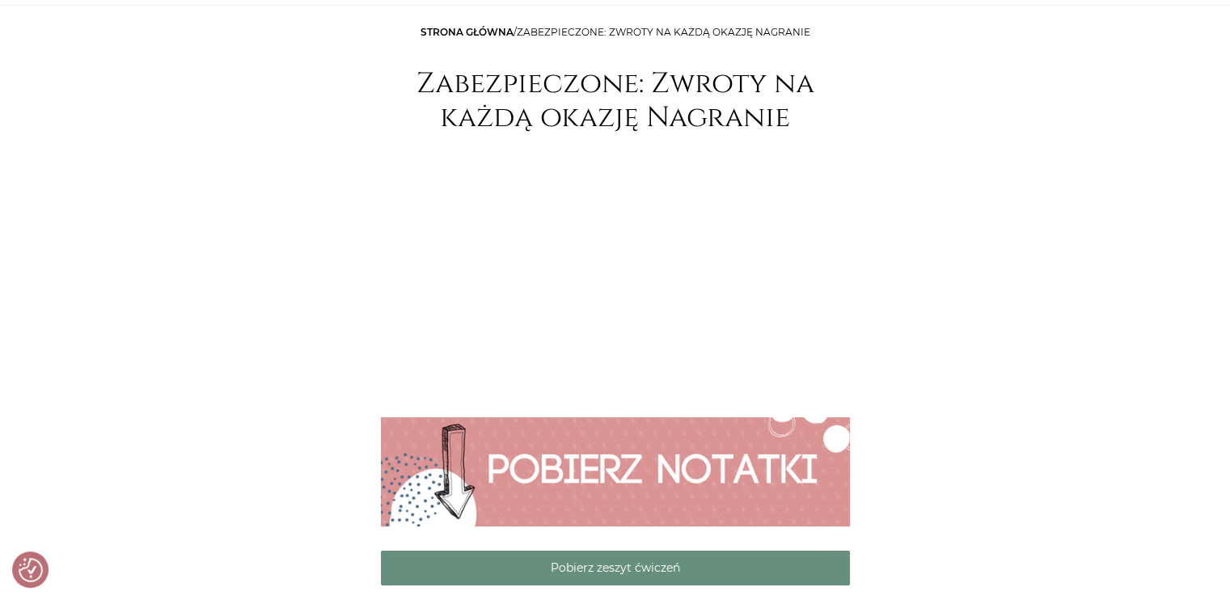
scroll to position [243, 0]
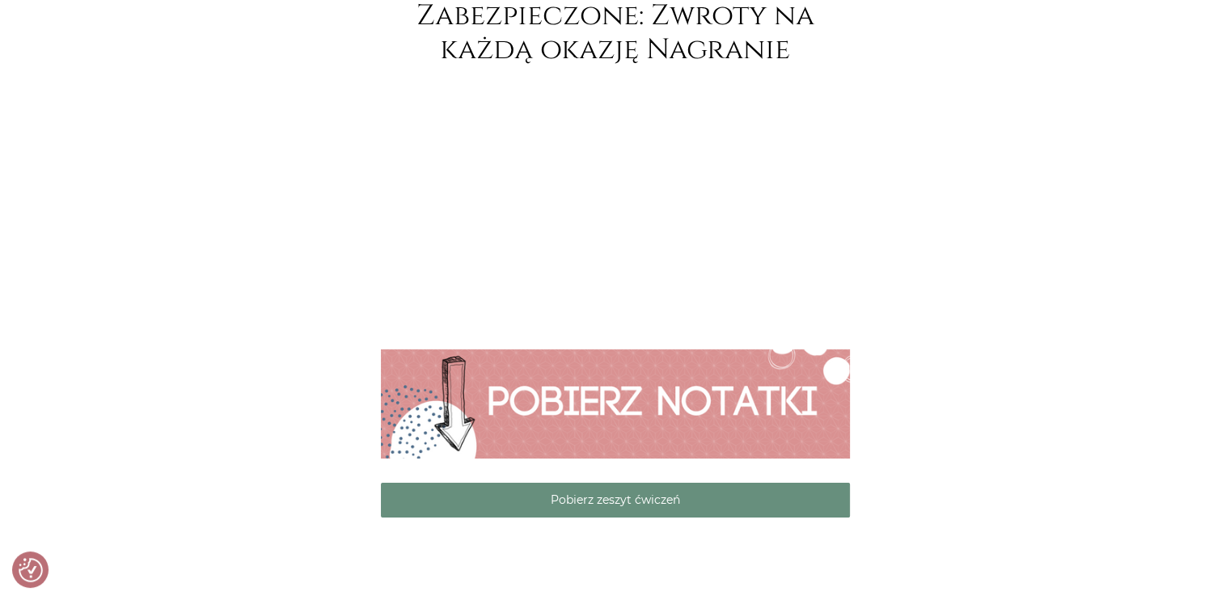
click at [637, 416] on img at bounding box center [615, 403] width 469 height 109
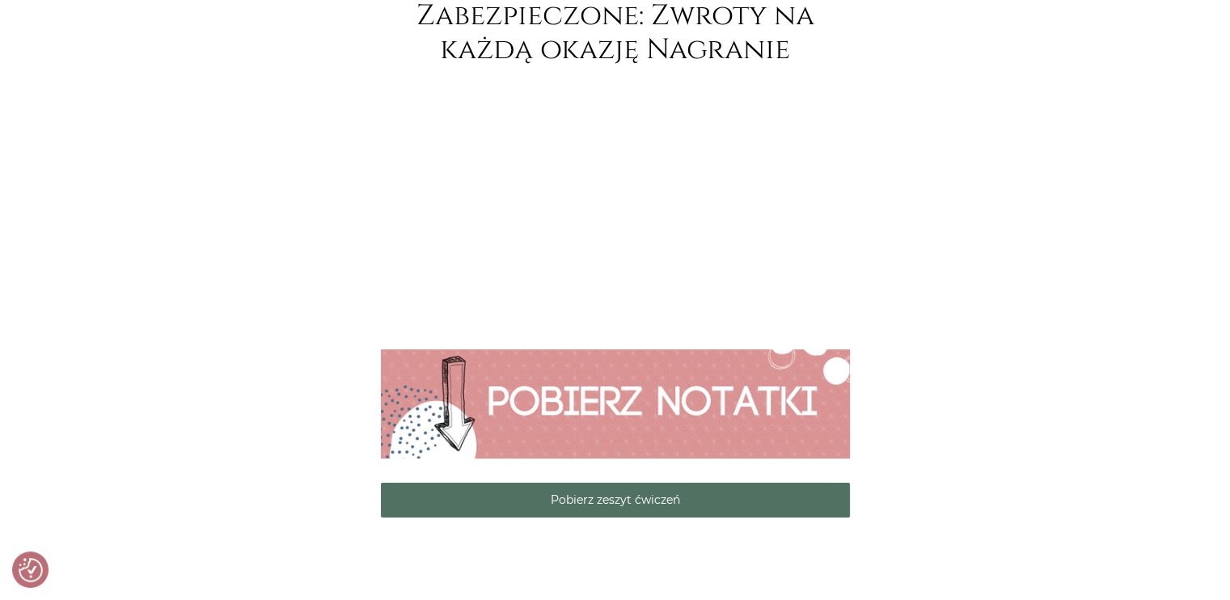
click at [631, 501] on link "Pobierz zeszyt ćwiczeń" at bounding box center [615, 500] width 469 height 35
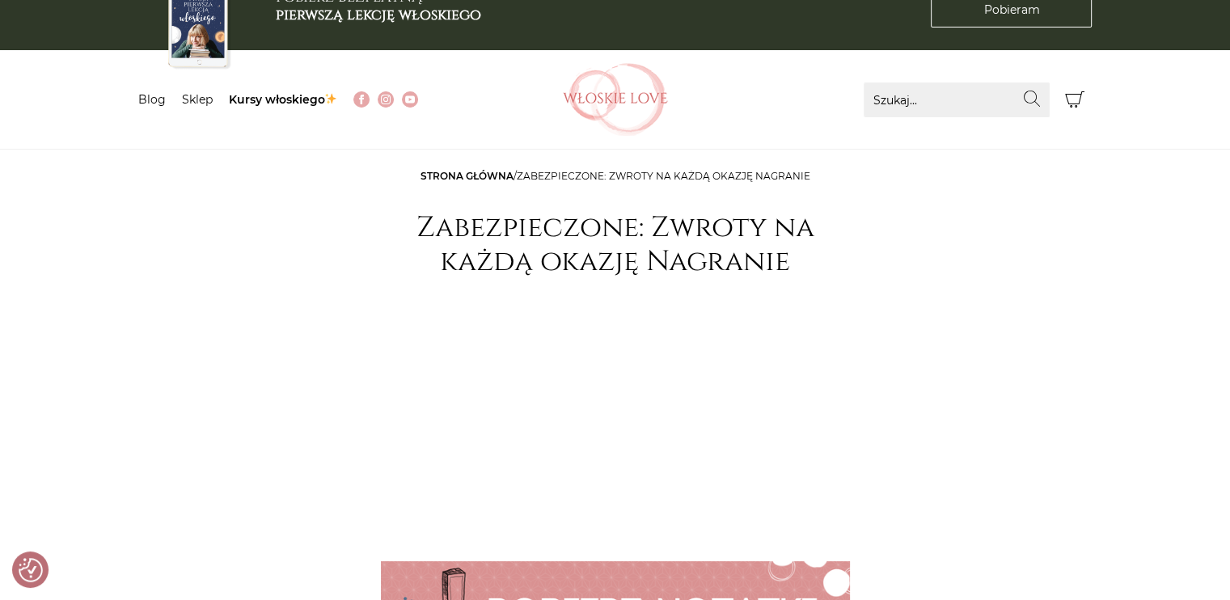
scroll to position [0, 0]
